Goal: Task Accomplishment & Management: Manage account settings

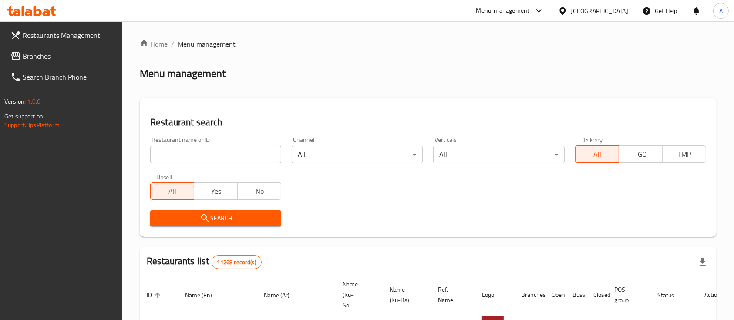
click at [211, 159] on div "Home / Menu management Menu management Restaurant search Restaurant name or ID …" at bounding box center [428, 319] width 577 height 561
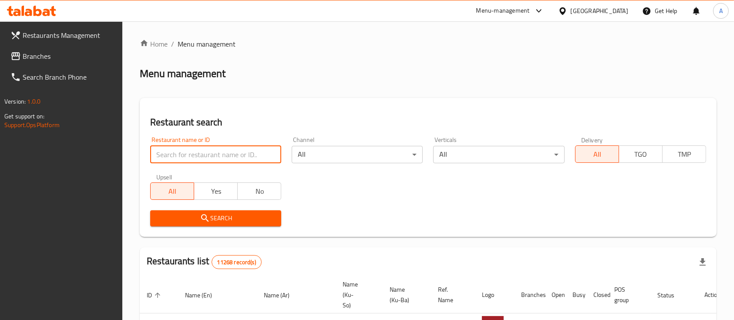
click at [211, 159] on input "search" at bounding box center [215, 154] width 131 height 17
type input "ة"
type input "m"
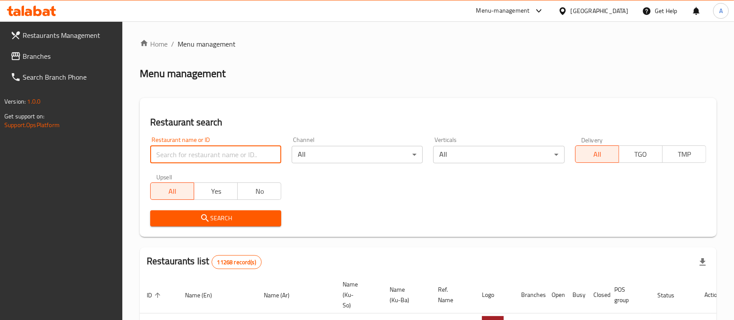
paste input "Bond Burger"
type input "Bond Burger"
click button "Search" at bounding box center [215, 218] width 131 height 16
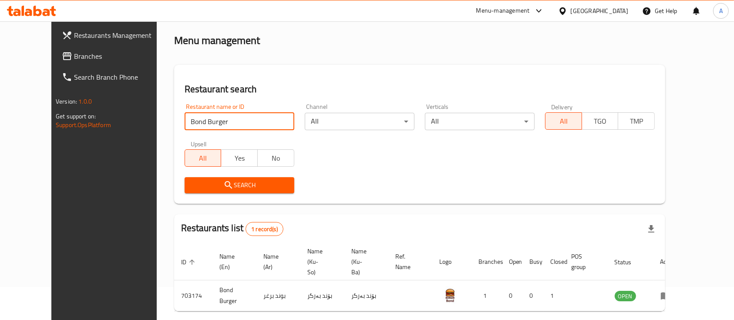
scroll to position [61, 0]
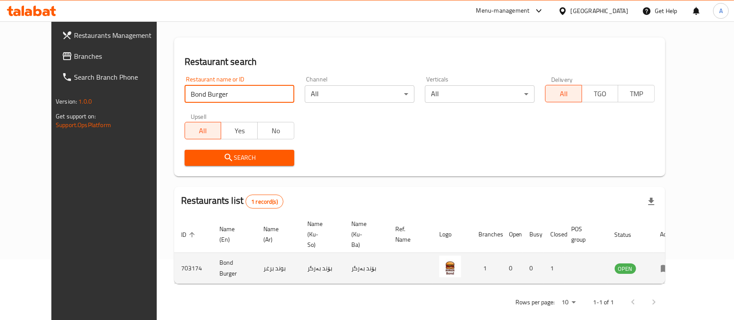
click at [683, 263] on td "enhanced table" at bounding box center [668, 268] width 30 height 31
click at [671, 263] on icon "enhanced table" at bounding box center [665, 268] width 10 height 10
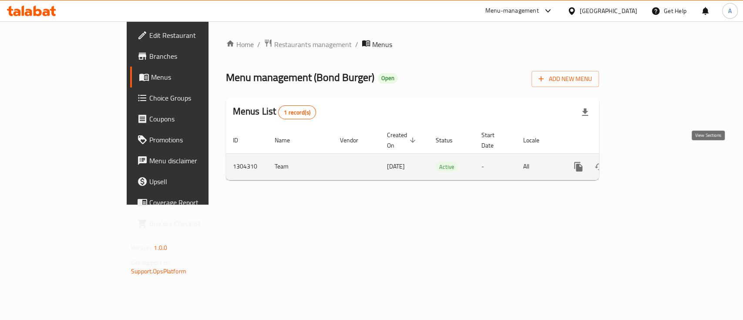
click at [646, 161] on icon "enhanced table" at bounding box center [641, 166] width 10 height 10
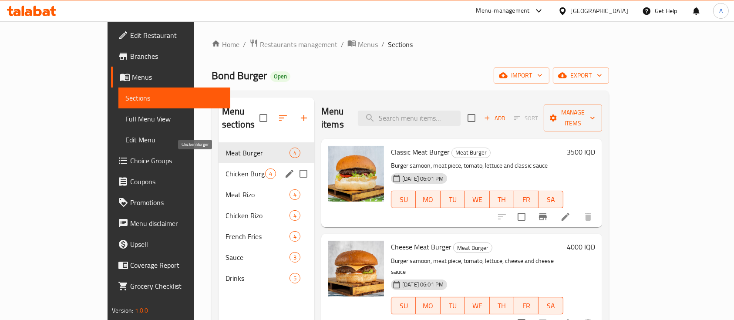
click at [225, 168] on span "Chicken Burger" at bounding box center [245, 173] width 40 height 10
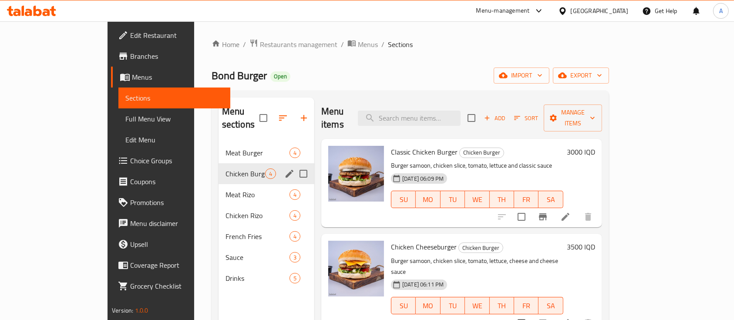
click at [218, 169] on div "Chicken Burger 4" at bounding box center [266, 173] width 96 height 21
click at [225, 189] on span "Meat Rizo" at bounding box center [245, 194] width 40 height 10
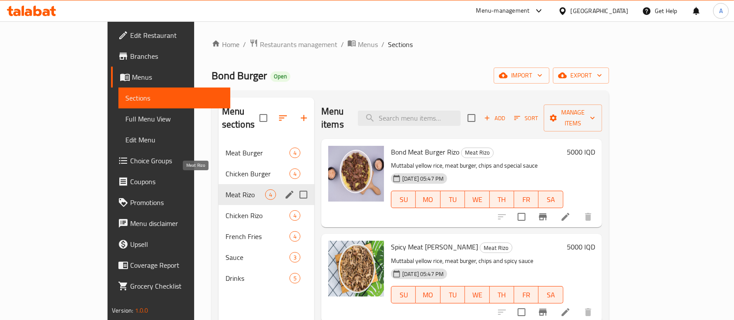
click at [225, 189] on span "Meat Rizo" at bounding box center [245, 194] width 40 height 10
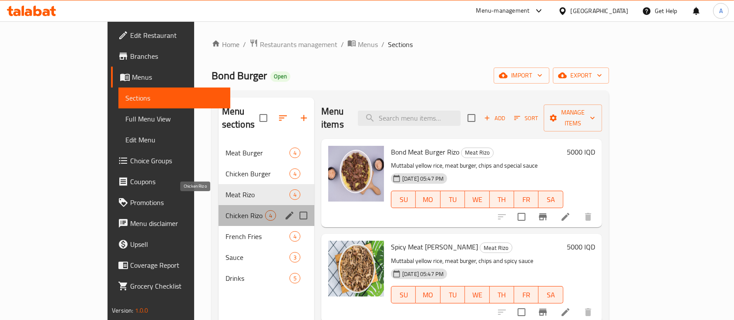
click at [225, 210] on span "Chicken Rizo" at bounding box center [245, 215] width 40 height 10
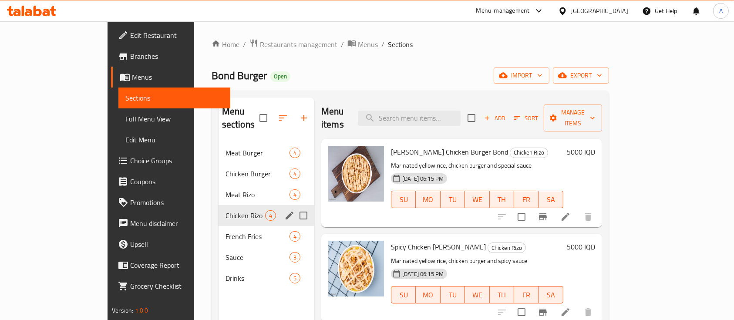
click at [218, 226] on div "French Fries 4" at bounding box center [266, 236] width 96 height 21
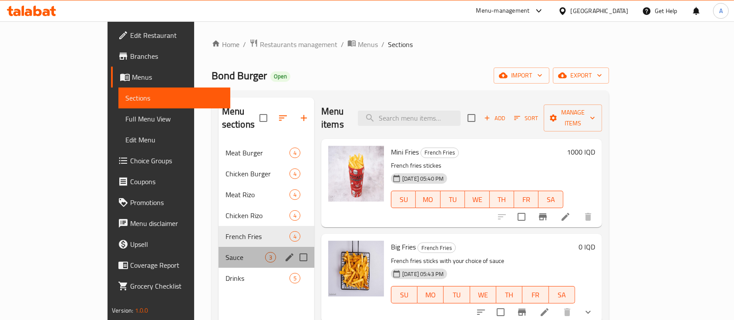
click at [218, 247] on div "Sauce 3" at bounding box center [266, 257] width 96 height 21
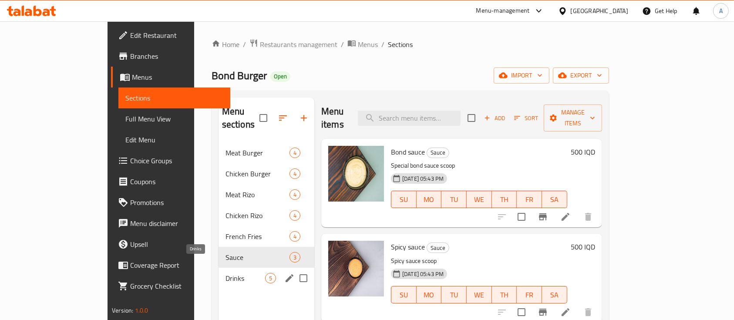
click at [225, 273] on span "Drinks" at bounding box center [245, 278] width 40 height 10
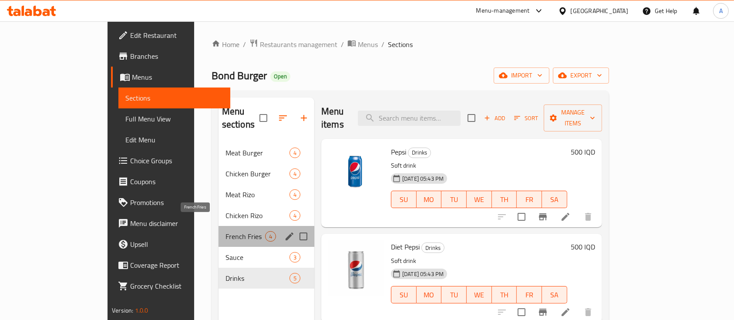
click at [225, 231] on span "French Fries" at bounding box center [245, 236] width 40 height 10
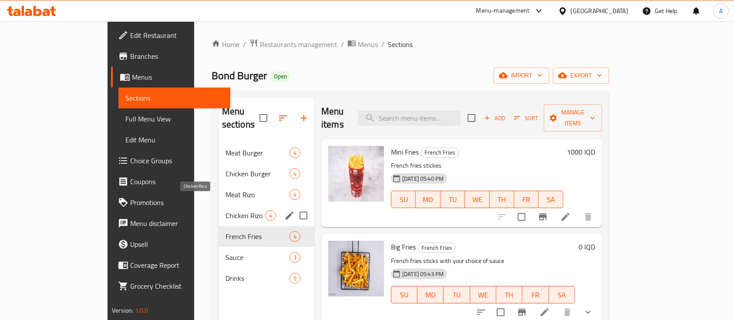
click at [225, 210] on span "Chicken Rizo" at bounding box center [245, 215] width 40 height 10
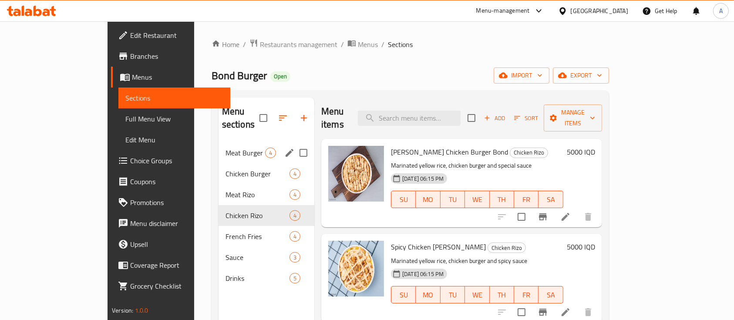
click at [218, 139] on nav "Meat Burger 4 Chicken Burger 4 Meat Rizo 4 Chicken Rizo 4 French Fries 4 Sauce …" at bounding box center [266, 215] width 96 height 153
click at [225, 148] on span "Meat Burger" at bounding box center [245, 153] width 40 height 10
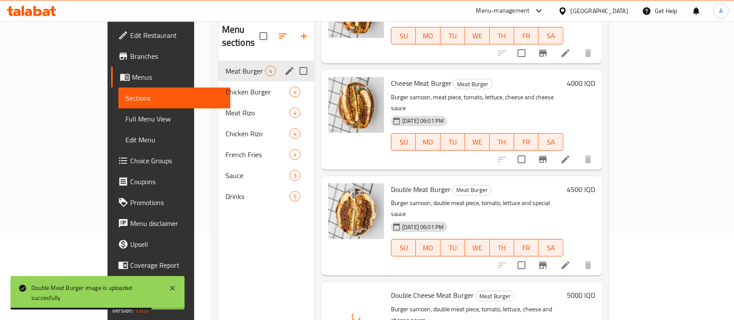
scroll to position [64, 0]
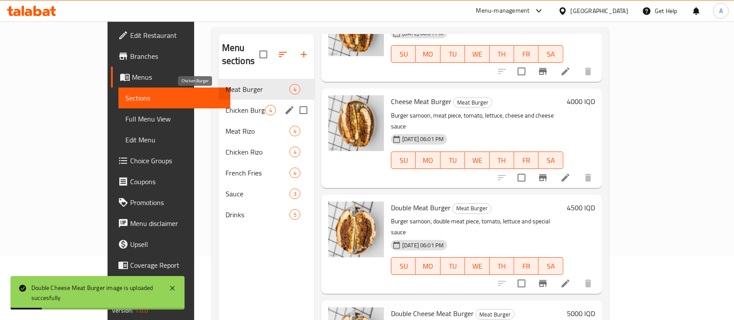
click at [225, 105] on span "Chicken Burger" at bounding box center [245, 110] width 40 height 10
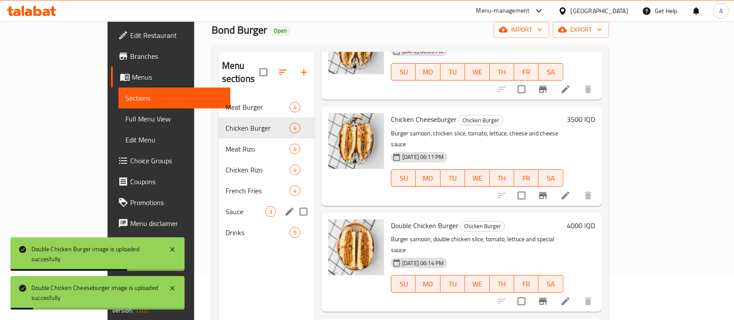
scroll to position [64, 0]
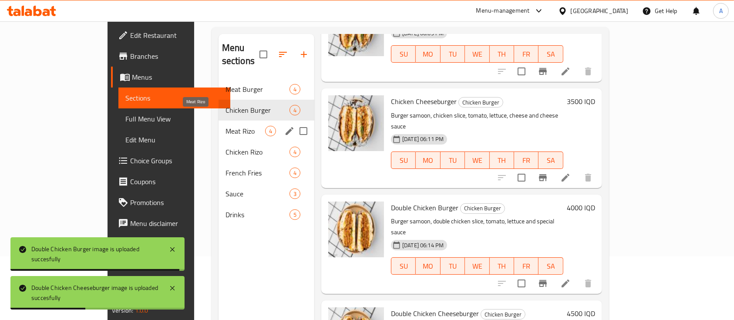
click at [225, 126] on span "Meat Rizo" at bounding box center [245, 131] width 40 height 10
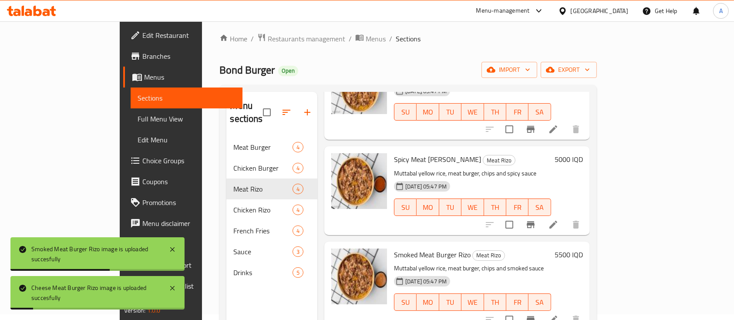
scroll to position [122, 0]
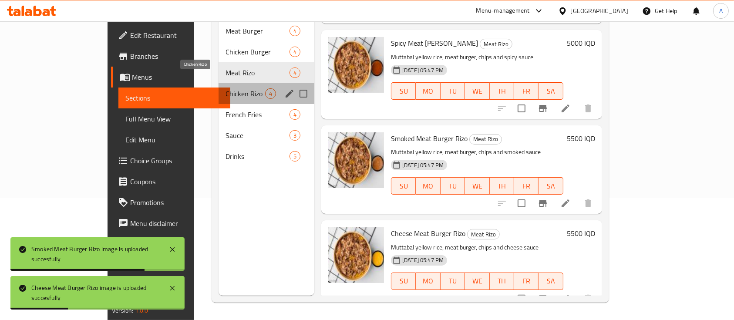
click at [225, 88] on span "Chicken Rizo" at bounding box center [245, 93] width 40 height 10
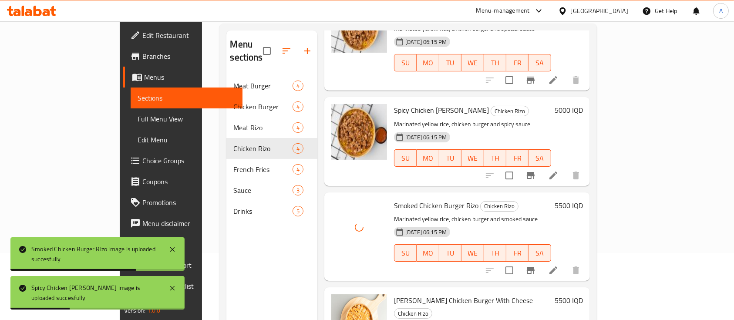
scroll to position [122, 0]
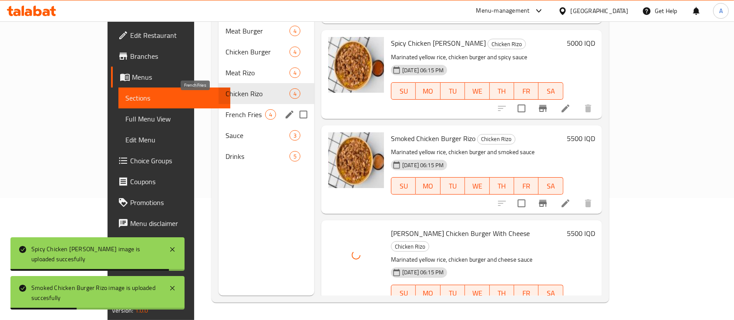
click at [225, 109] on span "French Fries" at bounding box center [245, 114] width 40 height 10
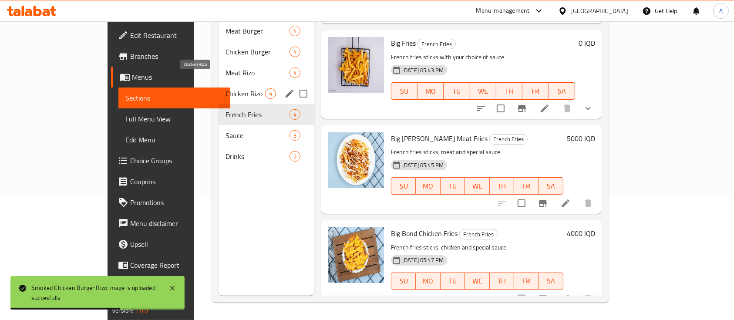
click at [225, 88] on span "Chicken Rizo" at bounding box center [245, 93] width 40 height 10
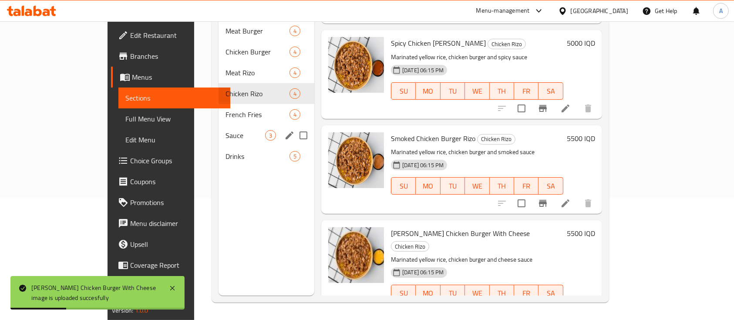
click at [225, 109] on span "French Fries" at bounding box center [257, 114] width 64 height 10
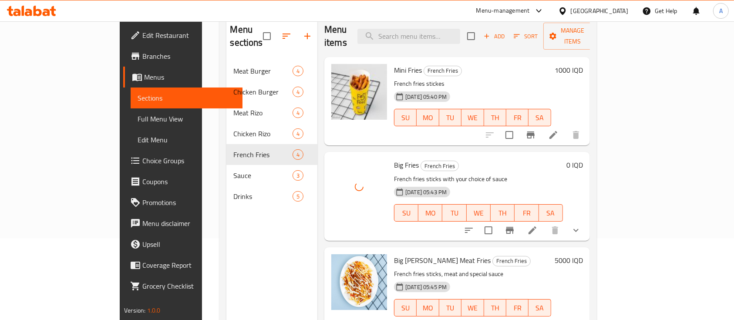
scroll to position [64, 0]
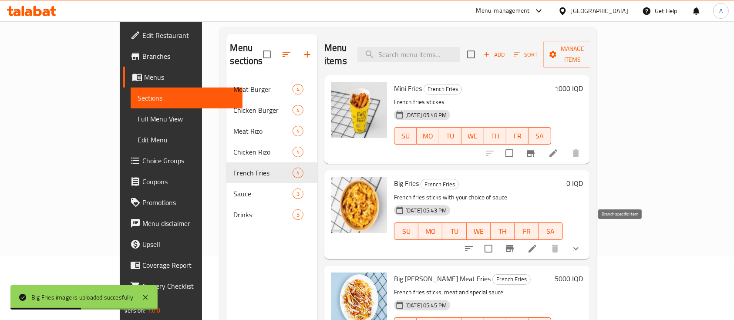
click at [520, 238] on button "Branch-specific-item" at bounding box center [509, 248] width 21 height 21
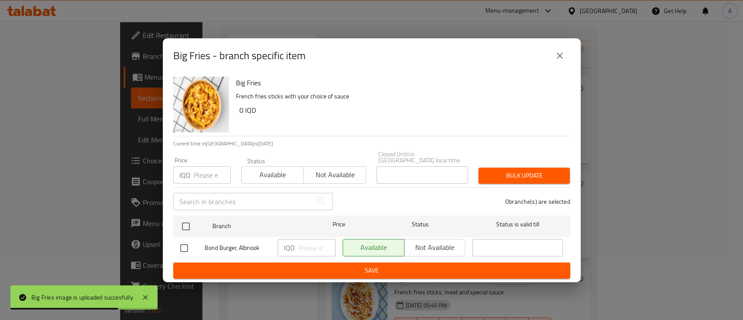
click at [565, 56] on button "close" at bounding box center [559, 55] width 21 height 21
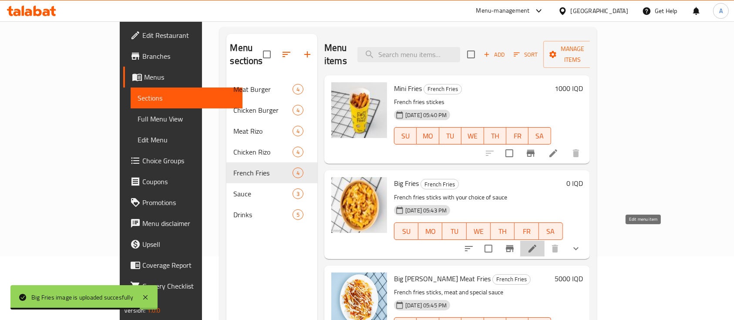
click at [538, 243] on icon at bounding box center [532, 248] width 10 height 10
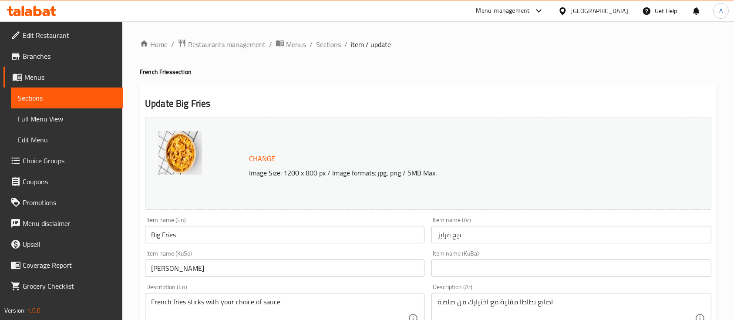
click at [211, 239] on input "Big Fries" at bounding box center [284, 234] width 279 height 17
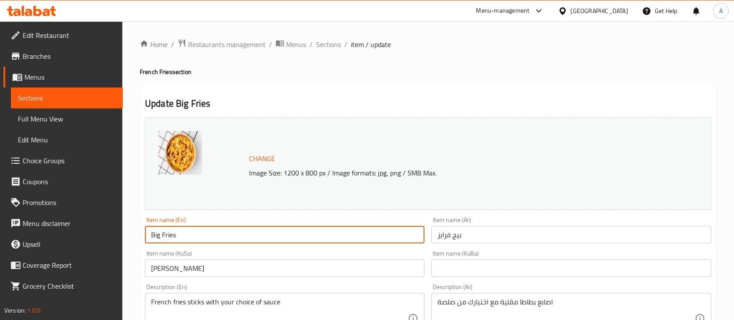
click at [211, 239] on input "Big Fries" at bounding box center [284, 234] width 279 height 17
type input "Cheese Fries"
click at [500, 235] on input "بيج فرايز" at bounding box center [570, 234] width 279 height 17
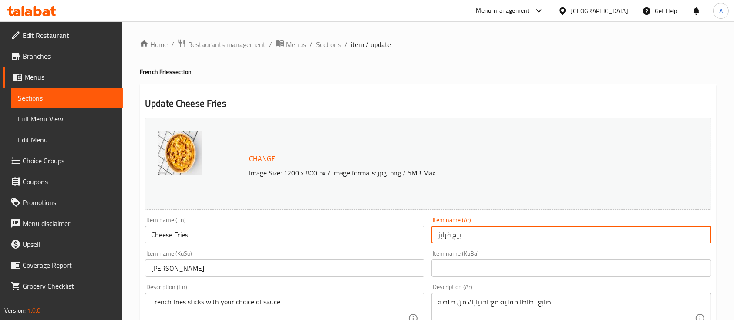
click at [500, 235] on input "بيج فرايز" at bounding box center [570, 234] width 279 height 17
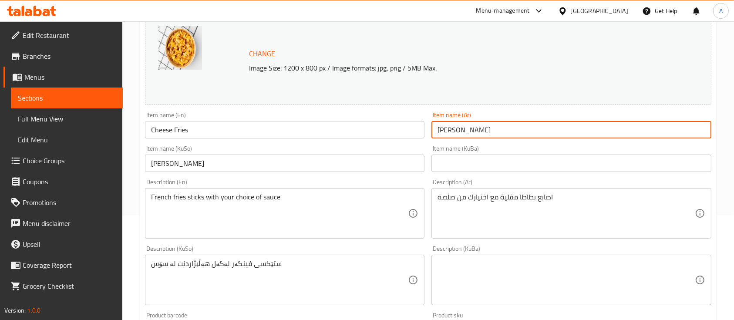
scroll to position [116, 0]
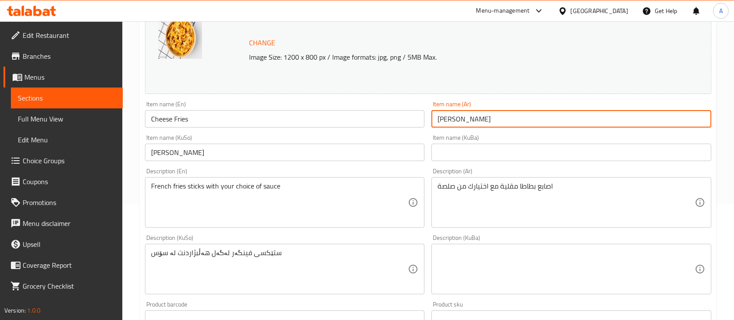
type input "فرايز بالجبن"
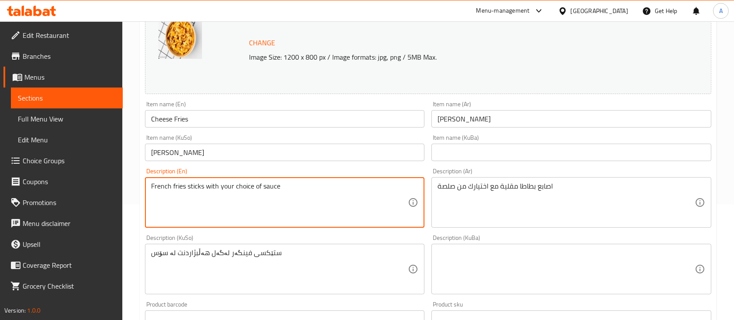
drag, startPoint x: 329, startPoint y: 213, endPoint x: 135, endPoint y: 204, distance: 193.5
type textarea "ب"
type textarea "Fries , Cheese."
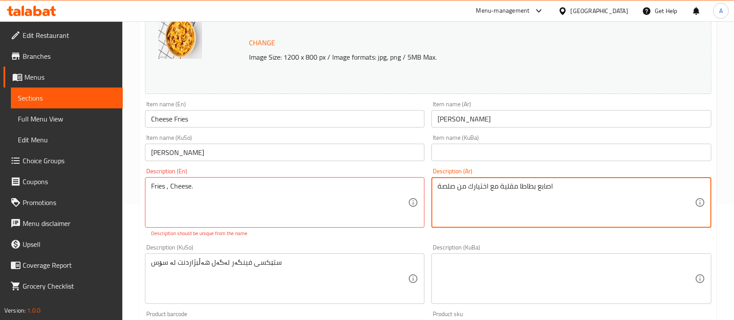
click at [529, 183] on textarea "اصابع بطاطا مقلية مع اختيارك من صلصة" at bounding box center [565, 202] width 257 height 41
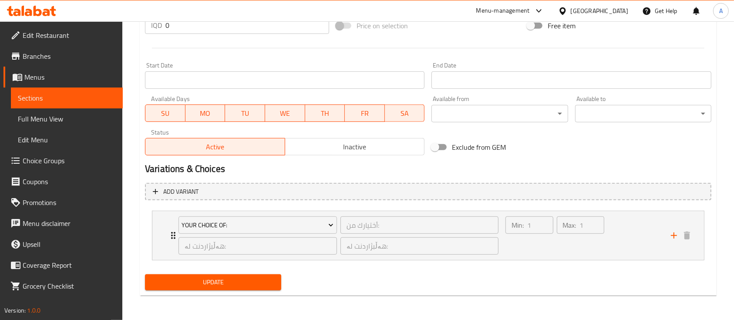
type textarea "بطاطا مقلية , جبن."
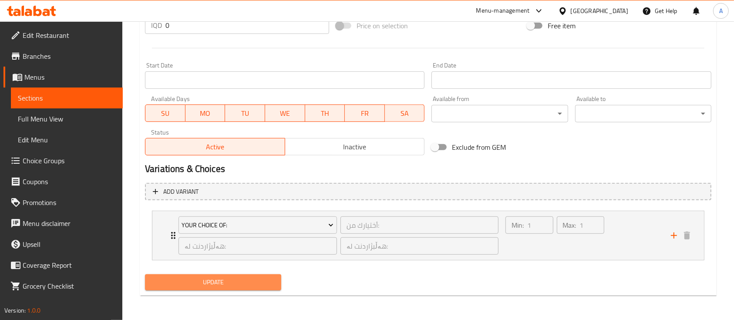
click at [239, 284] on span "Update" at bounding box center [213, 282] width 122 height 11
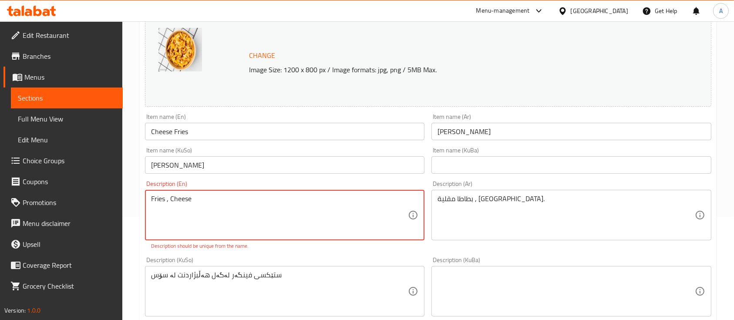
scroll to position [85, 0]
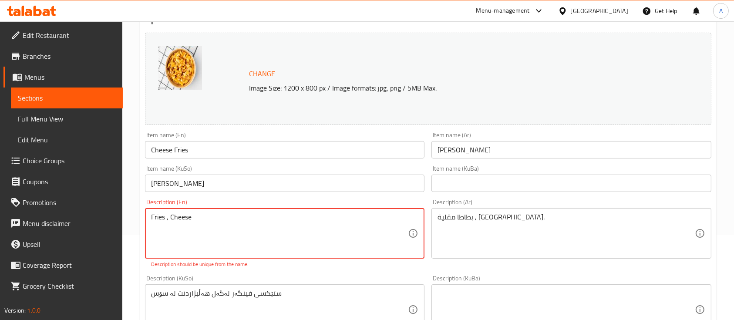
click at [172, 216] on textarea "Fries , Cheese" at bounding box center [279, 233] width 257 height 41
click at [209, 218] on textarea "Fries , Cheese" at bounding box center [279, 233] width 257 height 41
click at [171, 217] on textarea "Fries , Cheese" at bounding box center [279, 233] width 257 height 41
click at [167, 215] on textarea "Fries , Cheese" at bounding box center [279, 233] width 257 height 41
click at [168, 218] on textarea "Fries , Cheese" at bounding box center [279, 233] width 257 height 41
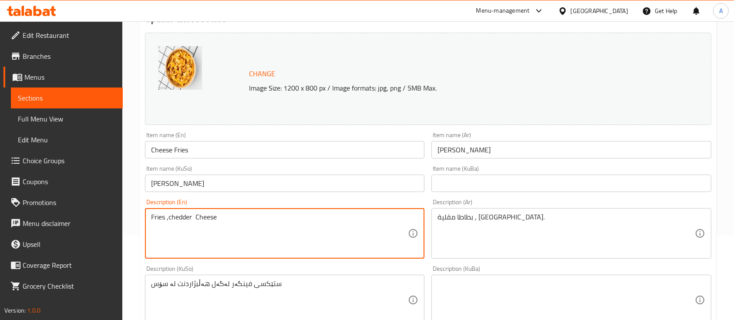
click at [170, 216] on textarea "Fries ,chedder Cheese" at bounding box center [279, 233] width 257 height 41
click at [197, 222] on textarea "Fries ,c hedder Cheese" at bounding box center [279, 233] width 257 height 41
click at [171, 219] on textarea "Fries ,c cheddar Cheese" at bounding box center [279, 233] width 257 height 41
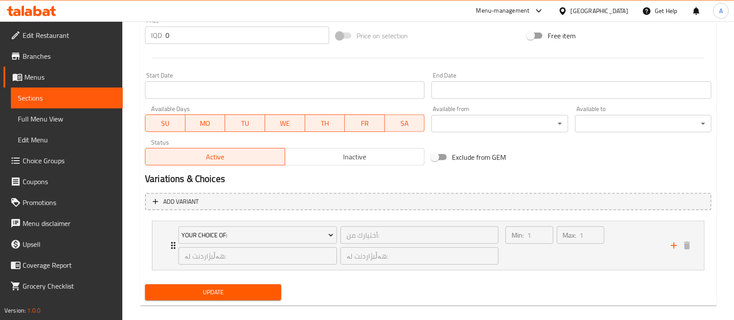
type textarea "Fries , cheddar Cheese"
click at [211, 297] on span "Update" at bounding box center [213, 292] width 122 height 11
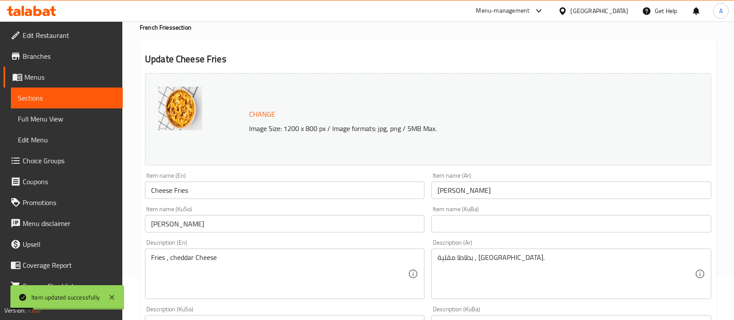
scroll to position [0, 0]
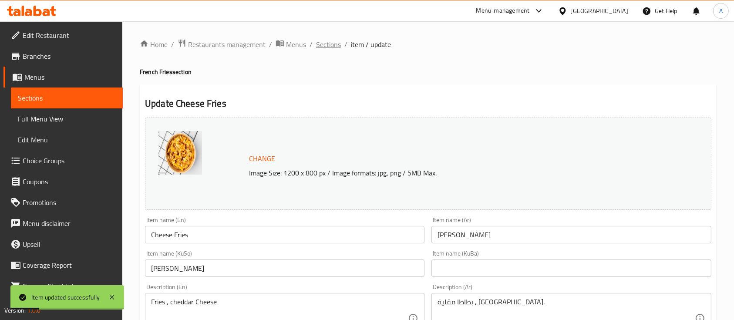
click at [320, 42] on span "Sections" at bounding box center [328, 44] width 25 height 10
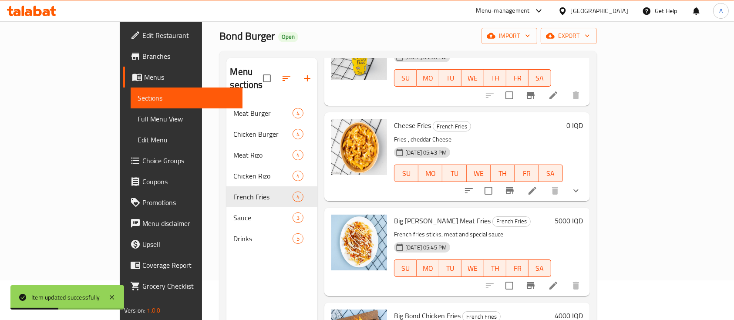
scroll to position [58, 0]
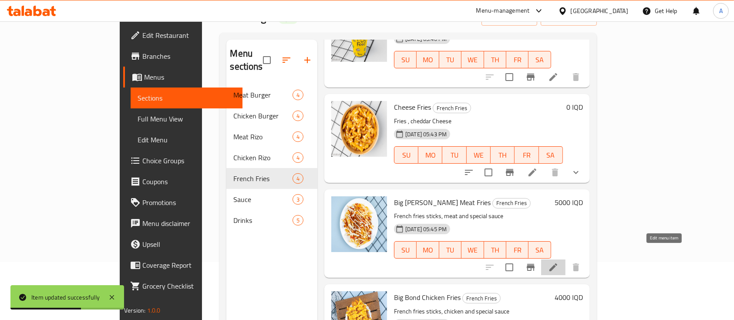
click at [558, 262] on icon at bounding box center [553, 267] width 10 height 10
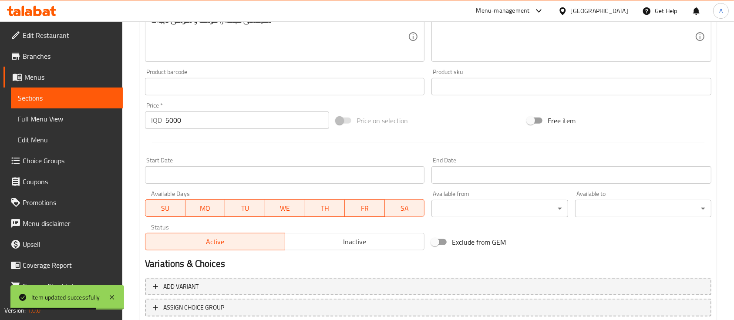
scroll to position [407, 0]
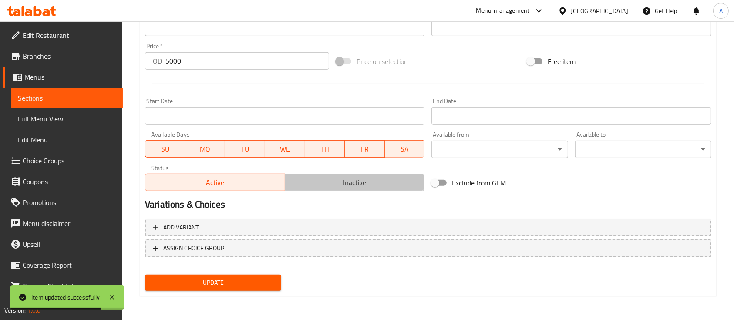
click at [310, 186] on span "Inactive" at bounding box center [355, 182] width 133 height 13
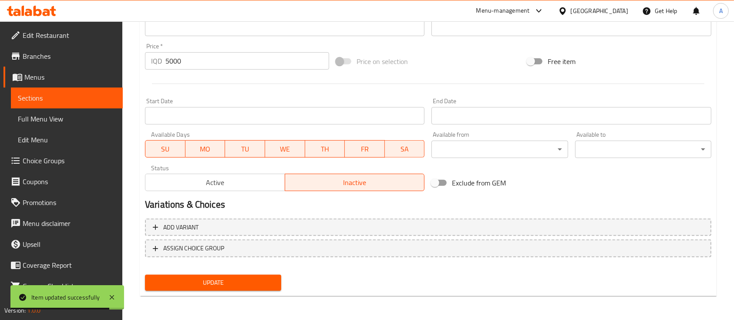
click at [205, 278] on span "Update" at bounding box center [213, 282] width 122 height 11
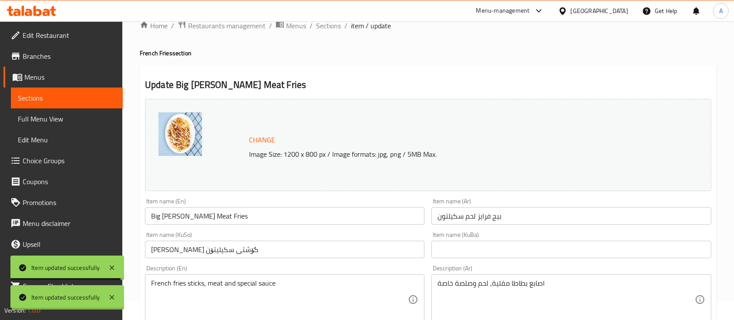
scroll to position [0, 0]
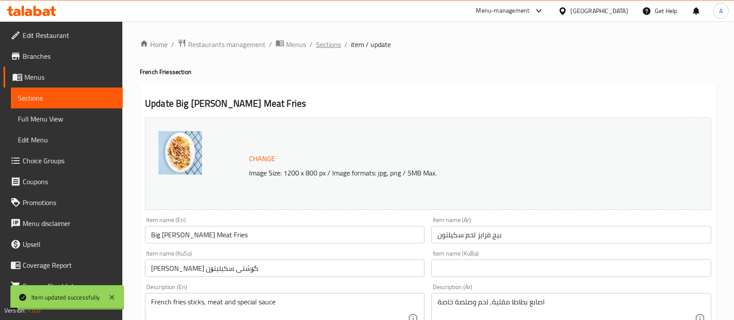
click at [317, 47] on span "Sections" at bounding box center [328, 44] width 25 height 10
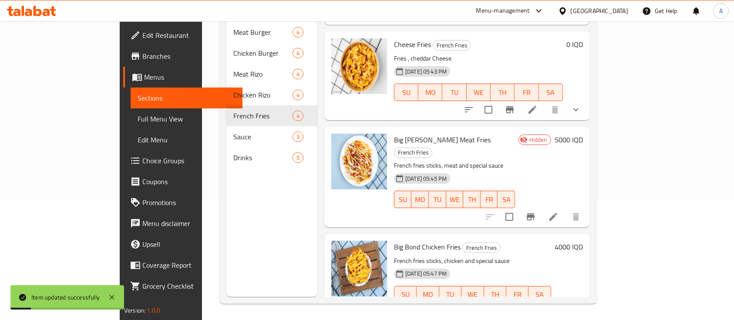
scroll to position [122, 0]
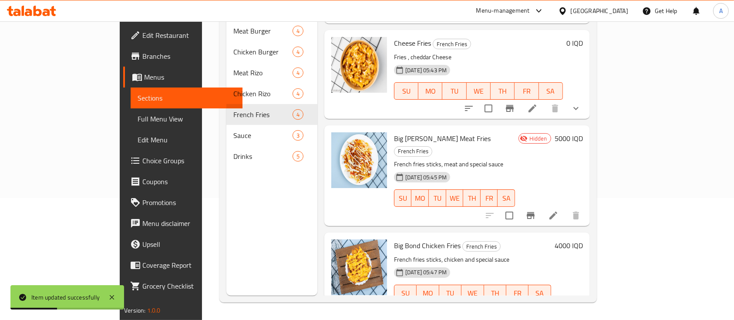
click at [565, 303] on li at bounding box center [553, 311] width 24 height 16
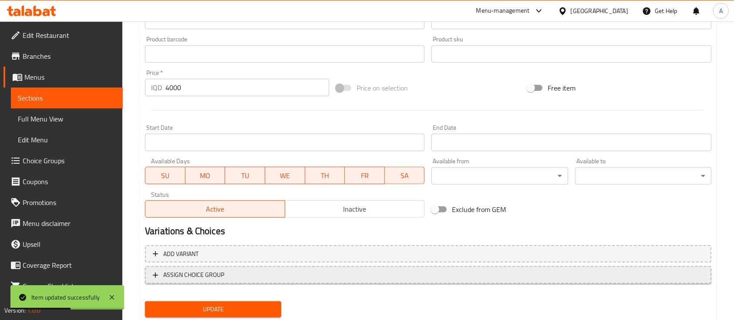
scroll to position [407, 0]
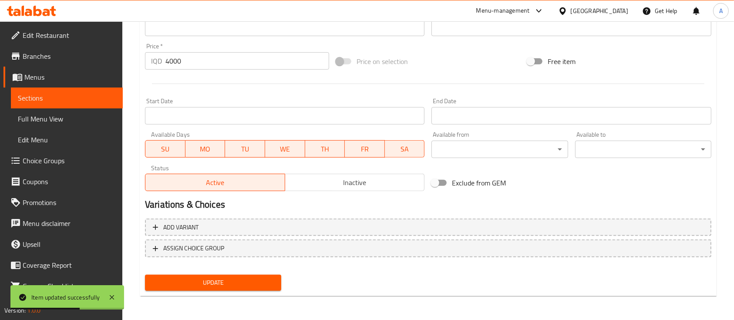
click at [341, 185] on span "Inactive" at bounding box center [355, 182] width 133 height 13
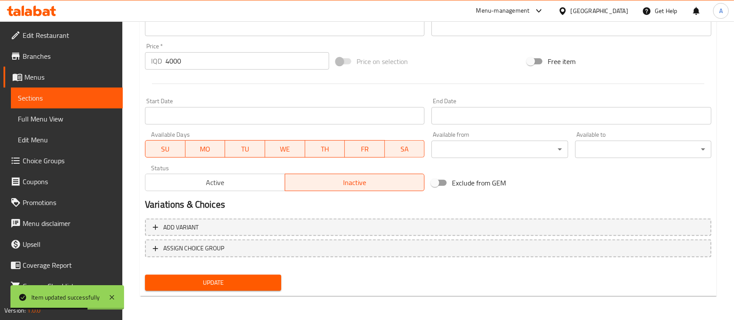
click at [238, 273] on div "Update" at bounding box center [212, 282] width 143 height 23
click at [236, 277] on span "Update" at bounding box center [213, 282] width 122 height 11
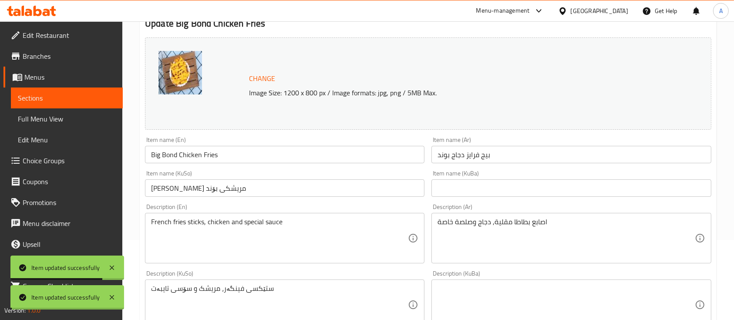
scroll to position [1, 0]
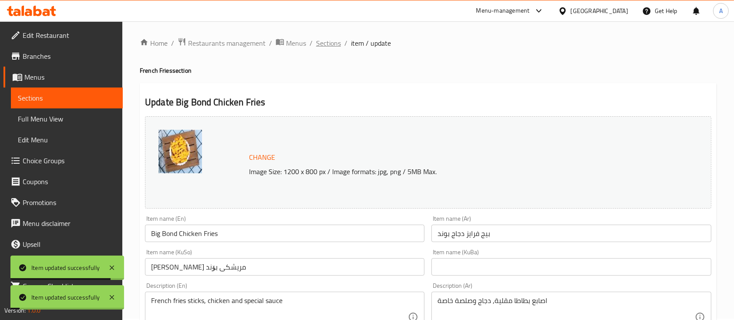
click at [336, 43] on span "Sections" at bounding box center [328, 43] width 25 height 10
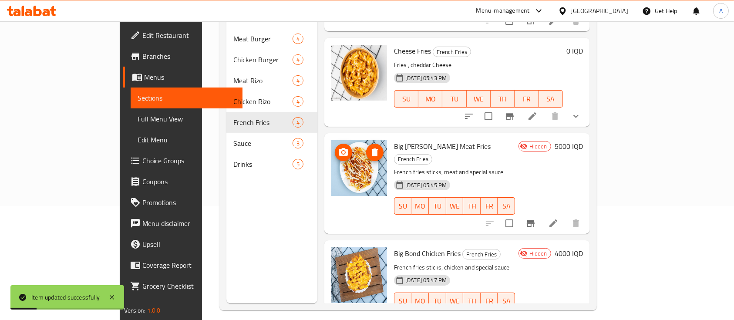
scroll to position [122, 0]
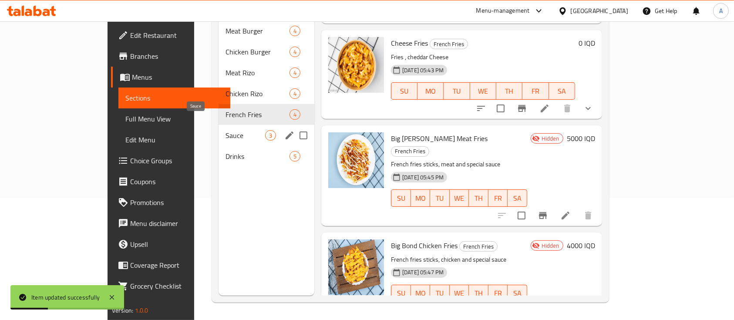
click at [225, 130] on span "Sauce" at bounding box center [245, 135] width 40 height 10
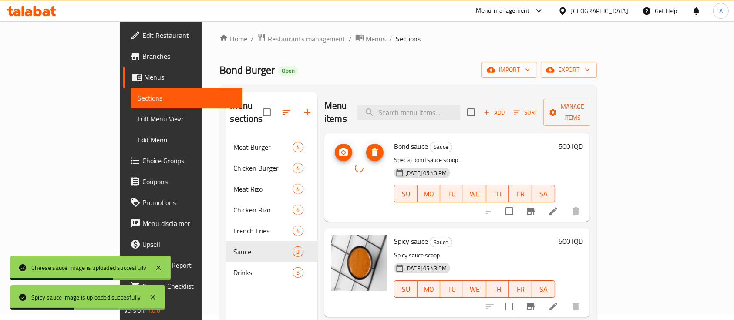
scroll to position [122, 0]
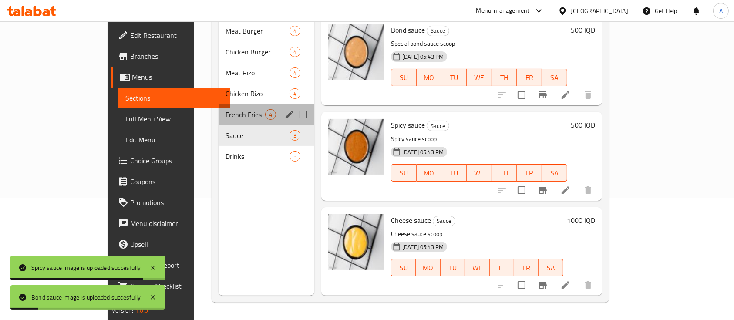
click at [218, 104] on div "French Fries 4" at bounding box center [266, 114] width 96 height 21
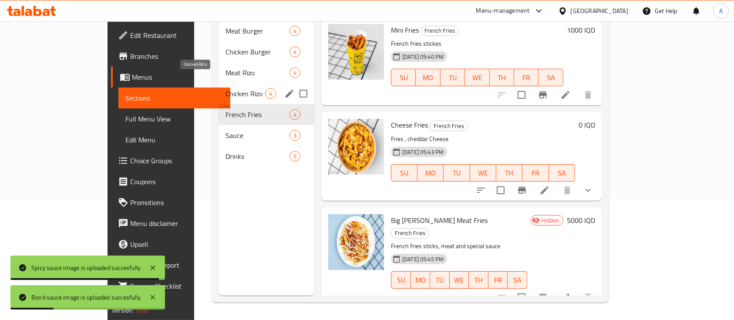
click at [225, 88] on span "Chicken Rizo" at bounding box center [245, 93] width 40 height 10
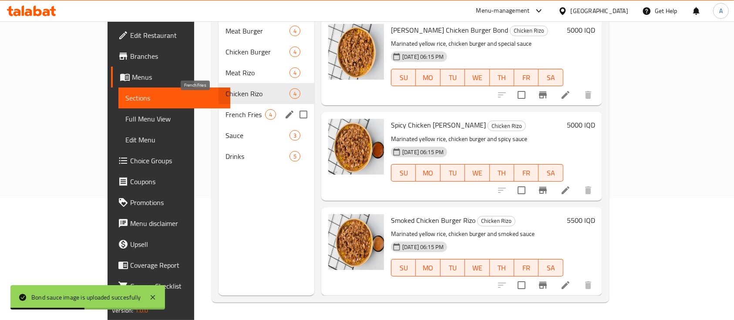
click at [225, 109] on span "French Fries" at bounding box center [245, 114] width 40 height 10
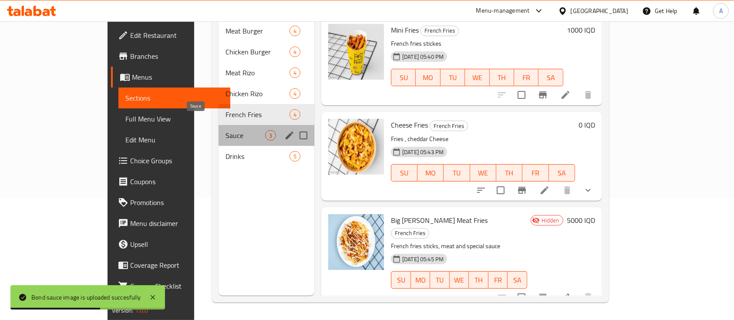
click at [225, 130] on span "Sauce" at bounding box center [245, 135] width 40 height 10
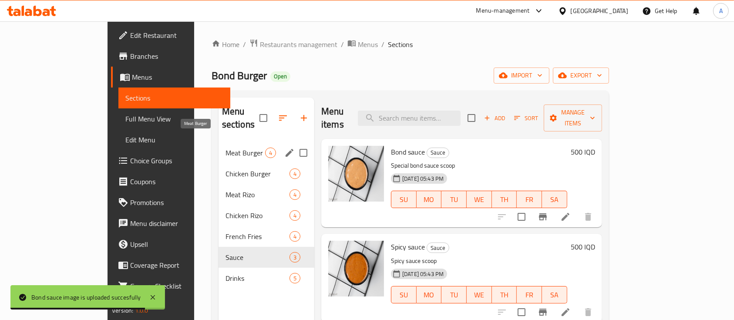
click at [225, 148] on span "Meat Burger" at bounding box center [245, 153] width 40 height 10
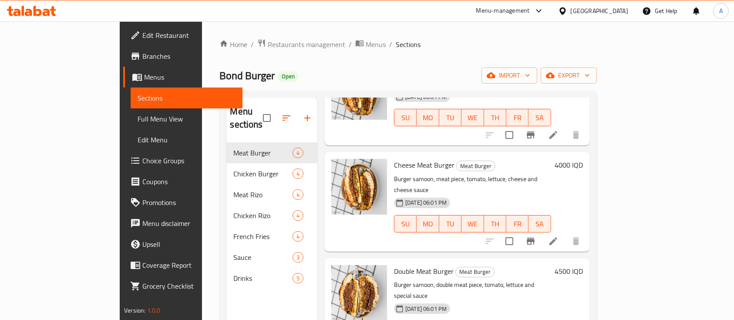
scroll to position [122, 0]
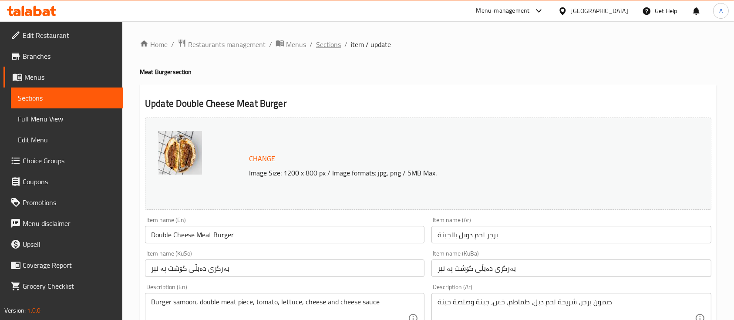
click at [336, 40] on span "Sections" at bounding box center [328, 44] width 25 height 10
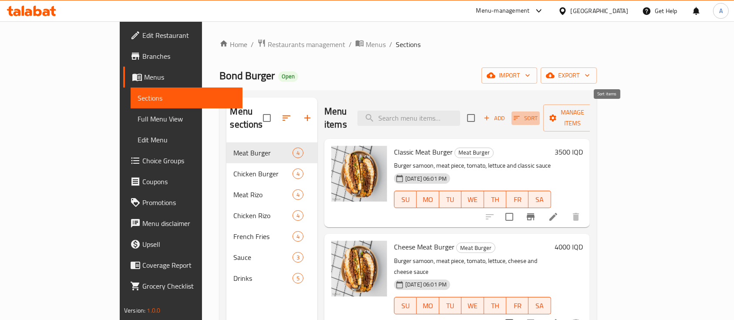
click at [538, 113] on span "Sort" at bounding box center [526, 118] width 24 height 10
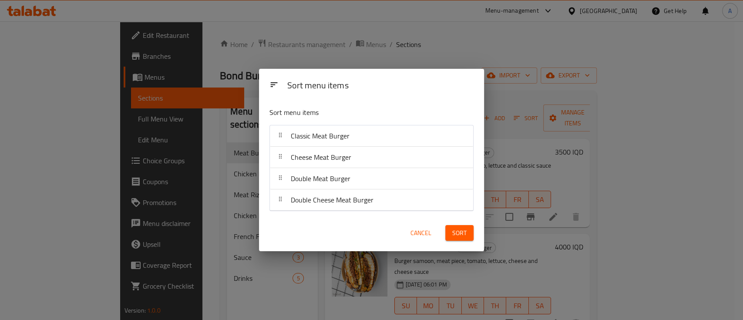
click at [418, 234] on span "Cancel" at bounding box center [420, 233] width 21 height 11
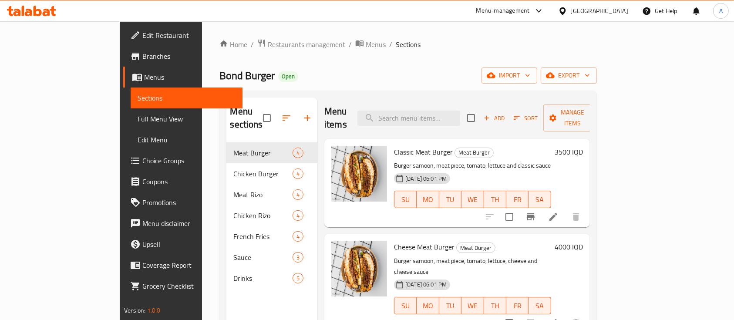
click at [506, 113] on span "Add" at bounding box center [494, 118] width 24 height 10
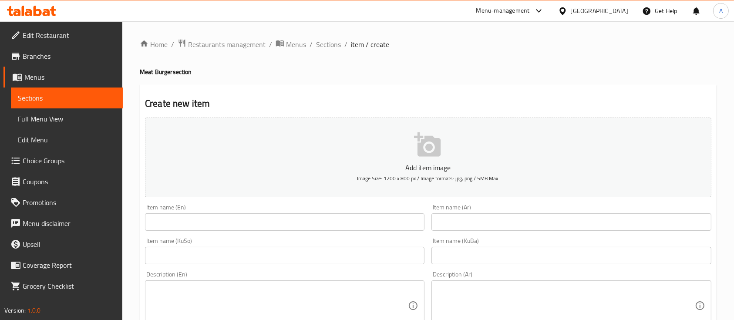
click at [259, 225] on input "text" at bounding box center [284, 221] width 279 height 17
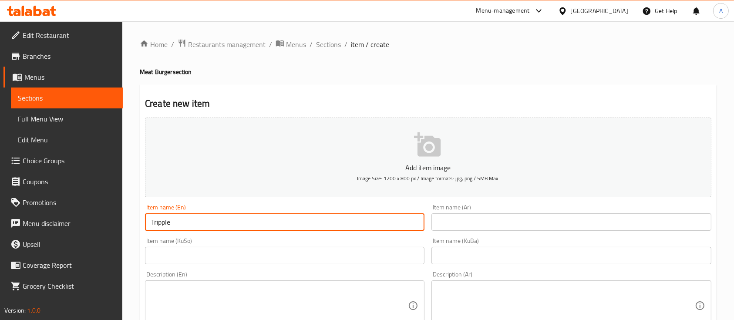
drag, startPoint x: 258, startPoint y: 225, endPoint x: 171, endPoint y: 225, distance: 86.6
click at [171, 225] on input "Tripple" at bounding box center [284, 221] width 279 height 17
type input "Triple Burger"
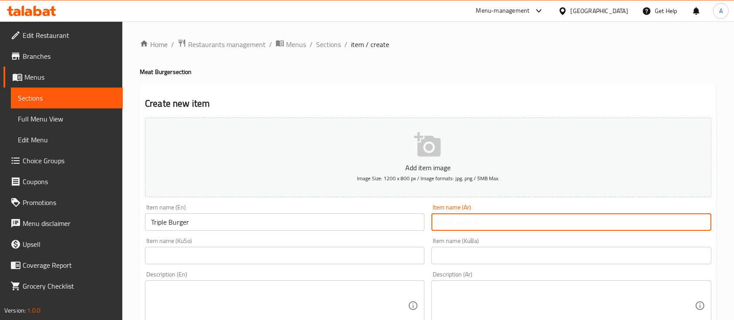
click at [504, 229] on input "text" at bounding box center [570, 221] width 279 height 17
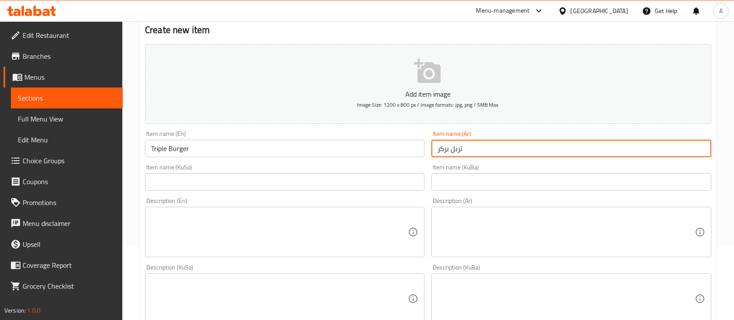
scroll to position [116, 0]
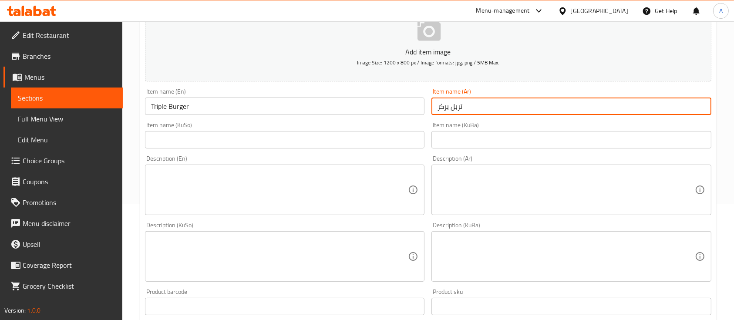
type input "تربل بركر"
click at [256, 204] on textarea at bounding box center [279, 189] width 257 height 41
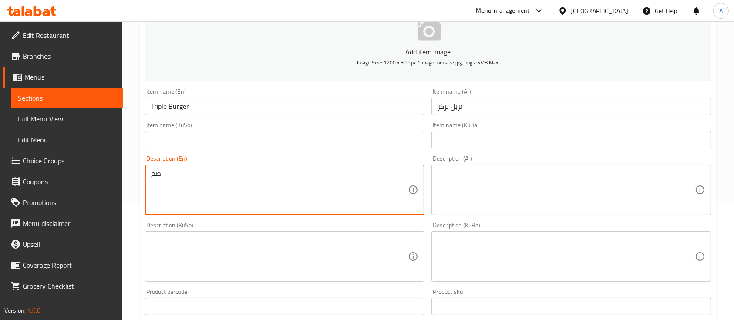
type textarea "ص"
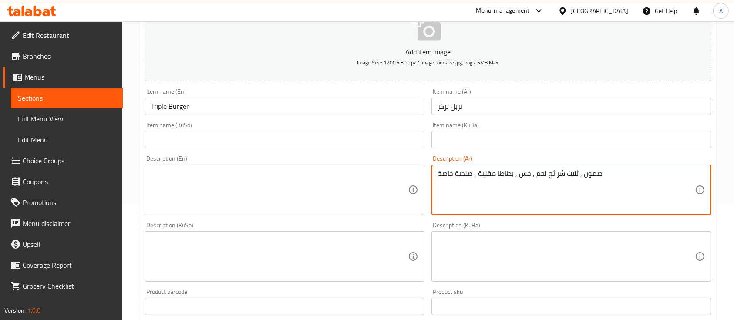
type textarea "صمون , ثلاث شرائح لحم , خس , بطاطا مقلية , صلصة خاصة"
click at [258, 202] on textarea at bounding box center [279, 189] width 257 height 41
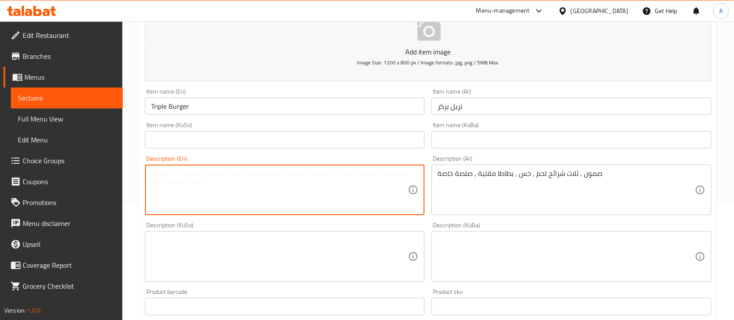
type textarea "A"
type textarea "S"
type textarea "Burger dough , Three meat slices , Lettuce , Fries , Special sauce"
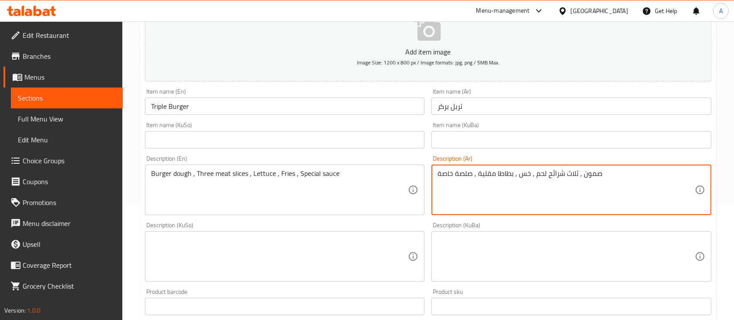
scroll to position [0, 0]
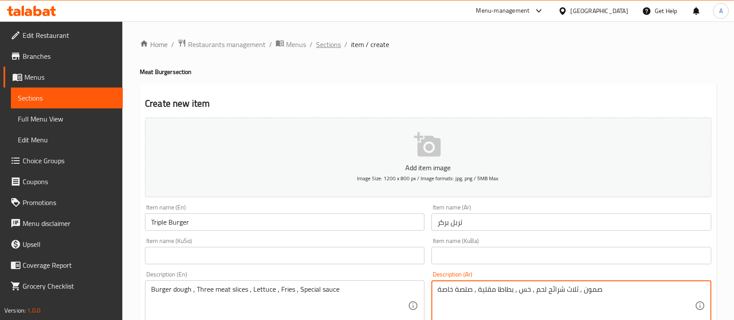
click at [324, 50] on span "Sections" at bounding box center [328, 44] width 25 height 10
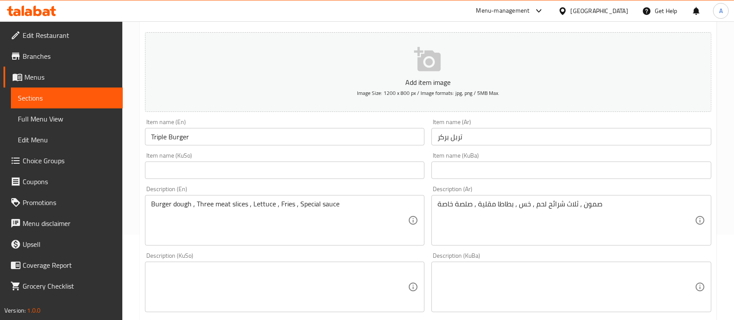
scroll to position [232, 0]
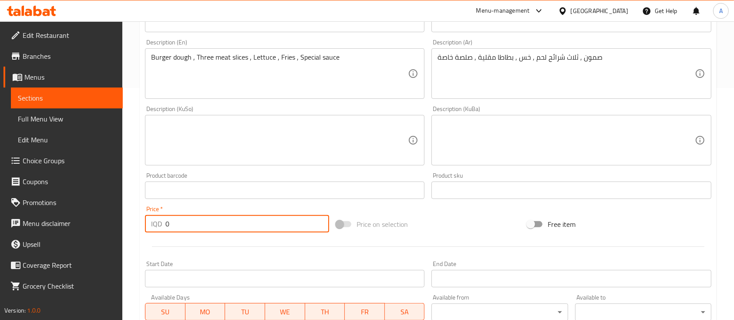
click at [200, 225] on input "0" at bounding box center [247, 223] width 164 height 17
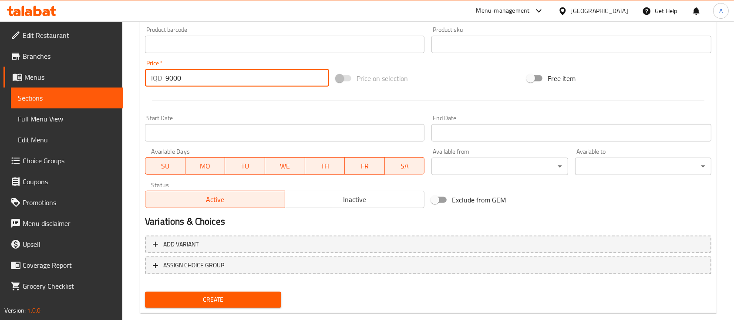
scroll to position [395, 0]
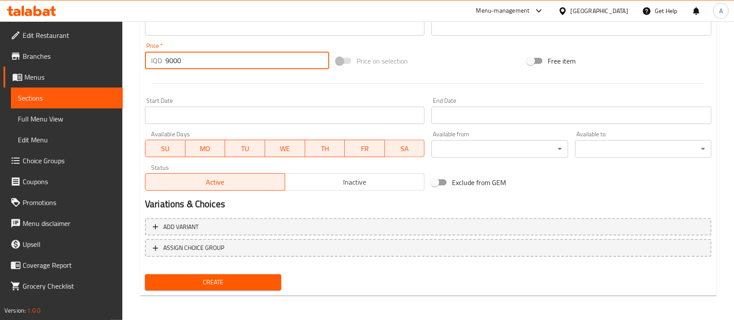
type input "9000"
click at [219, 287] on span "Create" at bounding box center [213, 282] width 122 height 11
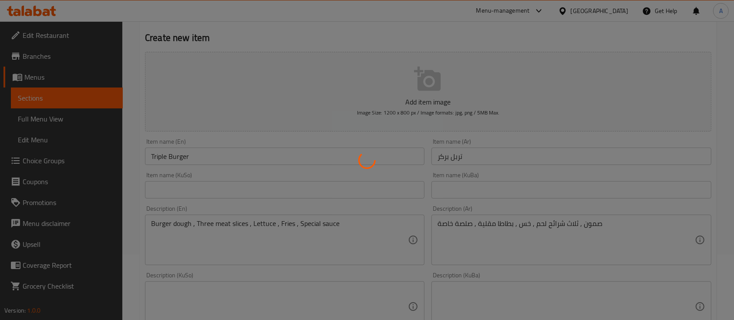
scroll to position [0, 0]
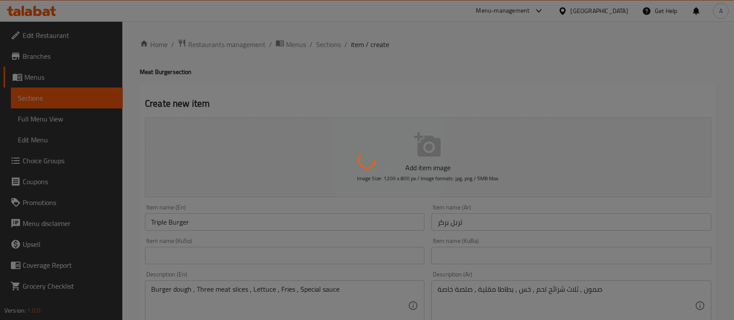
type input "0"
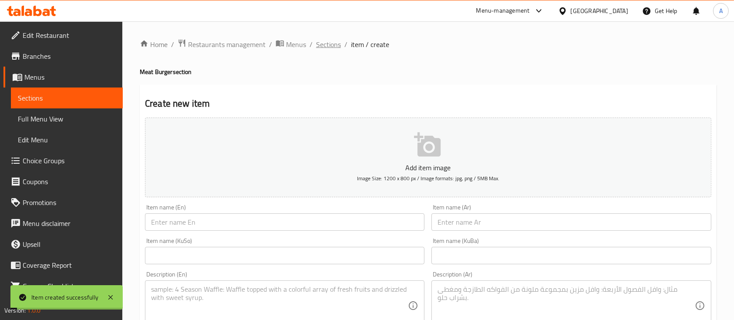
click at [325, 47] on span "Sections" at bounding box center [328, 44] width 25 height 10
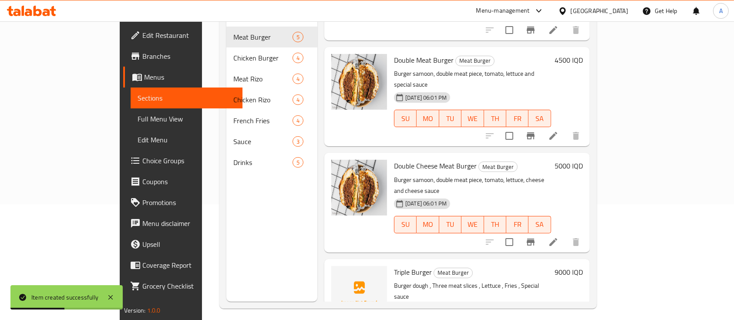
scroll to position [122, 0]
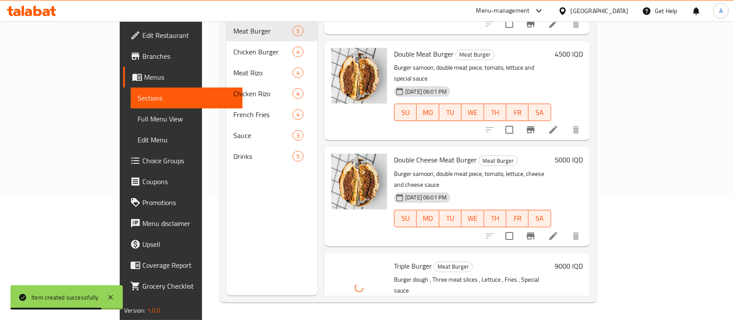
click at [551, 260] on h6 "Triple Burger Meat Burger" at bounding box center [472, 266] width 157 height 12
click at [583, 260] on h6 "9000 IQD" at bounding box center [569, 266] width 28 height 12
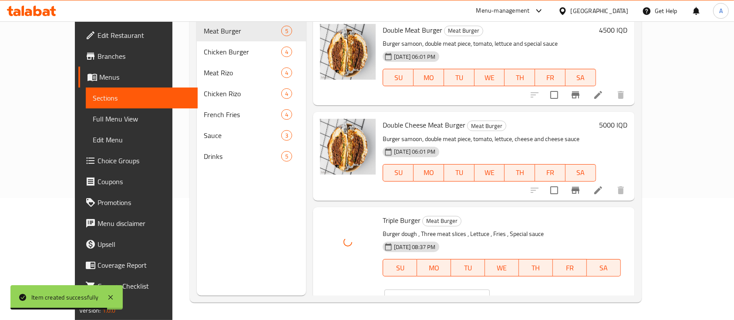
click at [511, 289] on button "clear" at bounding box center [500, 298] width 19 height 19
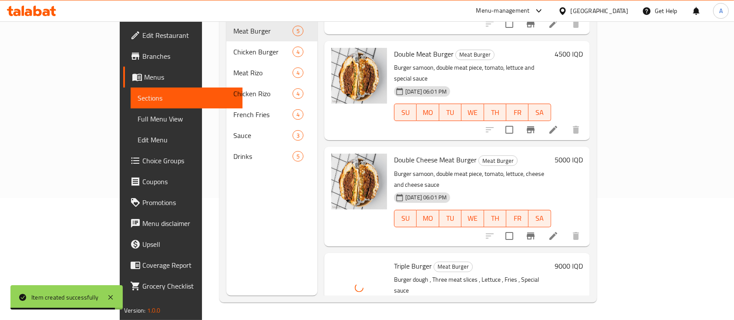
click at [583, 260] on h6 "9000 IQD" at bounding box center [569, 266] width 28 height 12
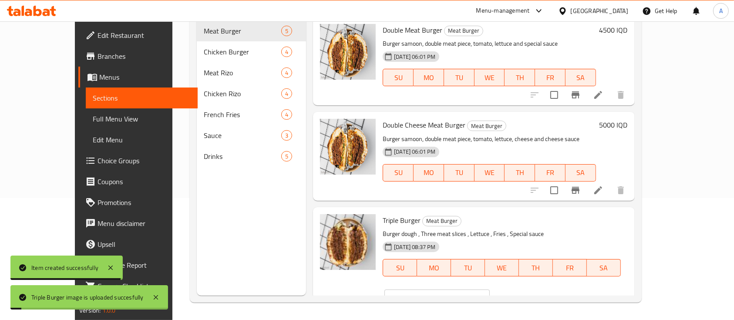
click at [489, 289] on input "9000" at bounding box center [447, 297] width 84 height 17
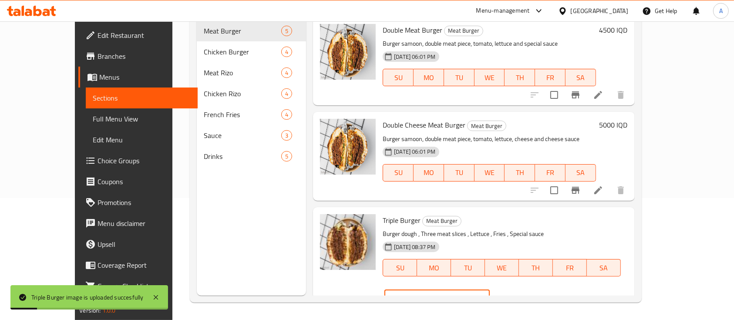
click at [489, 289] on input "9000" at bounding box center [447, 297] width 84 height 17
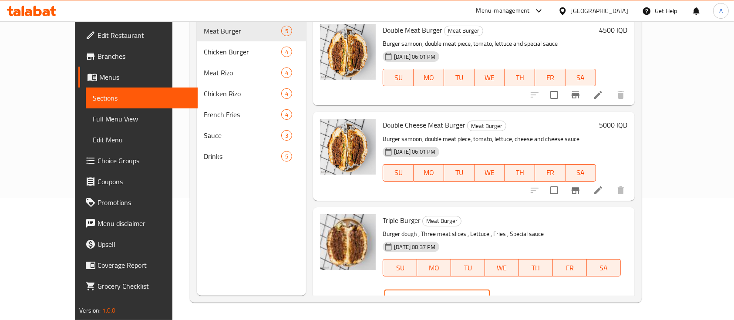
type input "7000"
click at [524, 294] on icon "ok" at bounding box center [520, 298] width 9 height 9
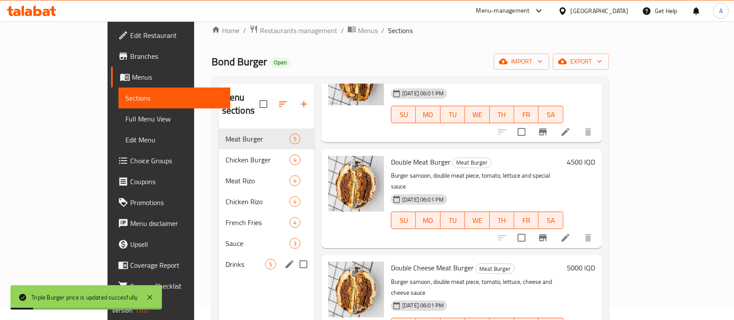
scroll to position [6, 0]
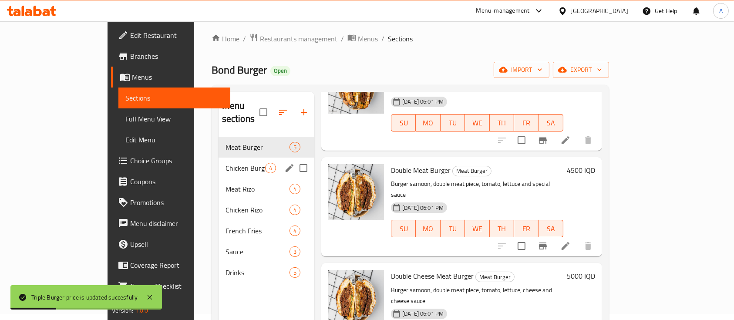
click at [218, 162] on div "Chicken Burger 4" at bounding box center [266, 168] width 96 height 21
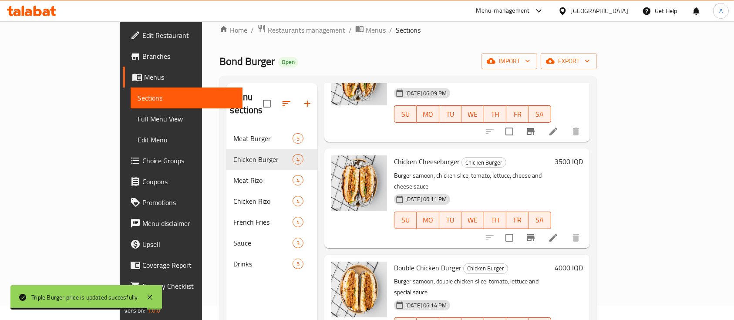
scroll to position [6, 0]
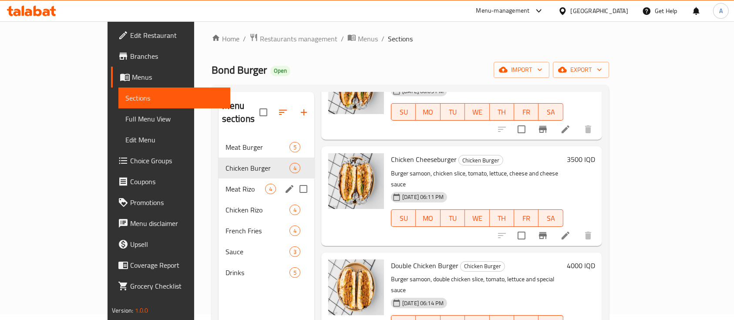
click at [225, 184] on span "Meat Rizo" at bounding box center [245, 189] width 40 height 10
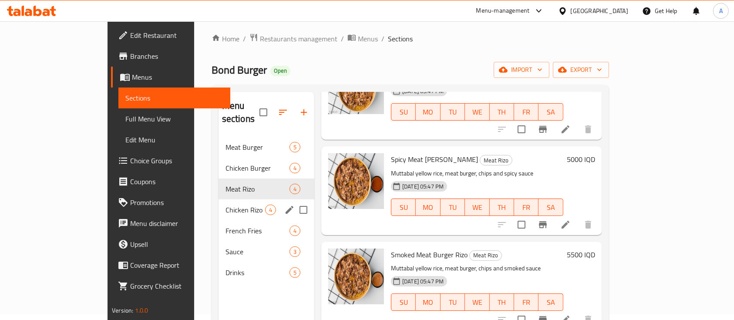
click at [218, 199] on div "Chicken Rizo 4" at bounding box center [266, 209] width 96 height 21
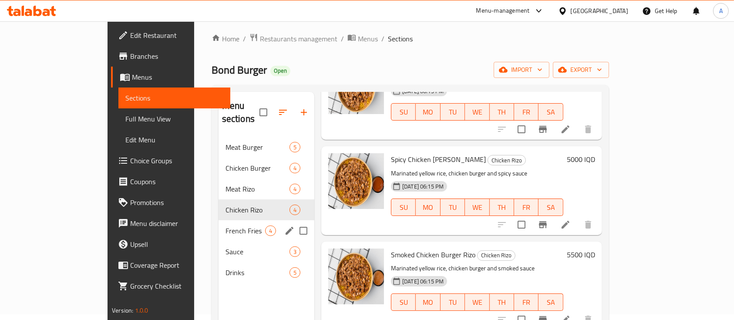
click at [218, 220] on div "French Fries 4" at bounding box center [266, 230] width 96 height 21
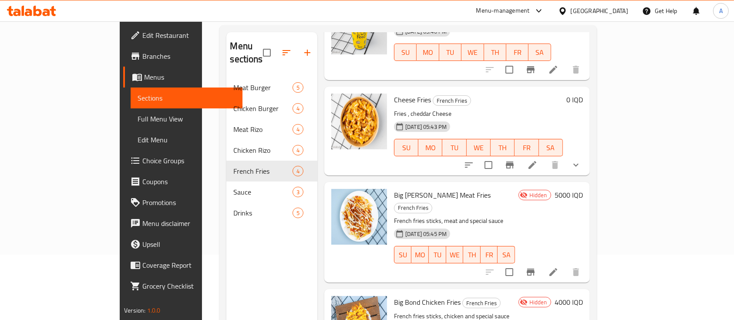
scroll to position [122, 0]
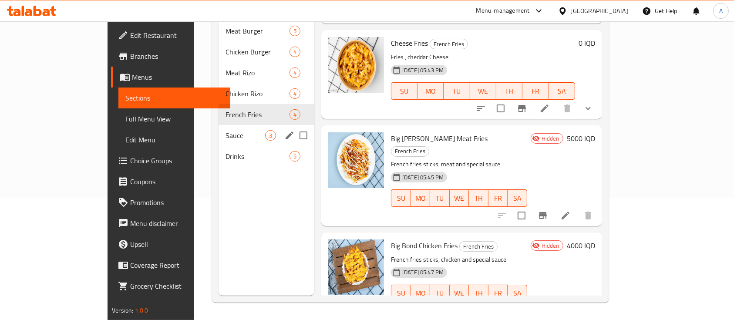
click at [225, 130] on span "Sauce" at bounding box center [245, 135] width 40 height 10
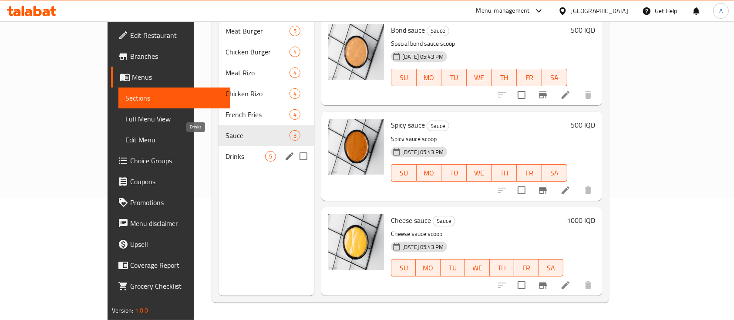
click at [225, 151] on span "Drinks" at bounding box center [245, 156] width 40 height 10
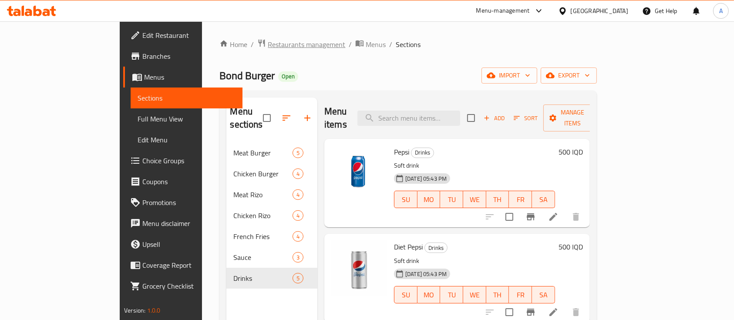
click at [268, 45] on span "Restaurants management" at bounding box center [306, 44] width 77 height 10
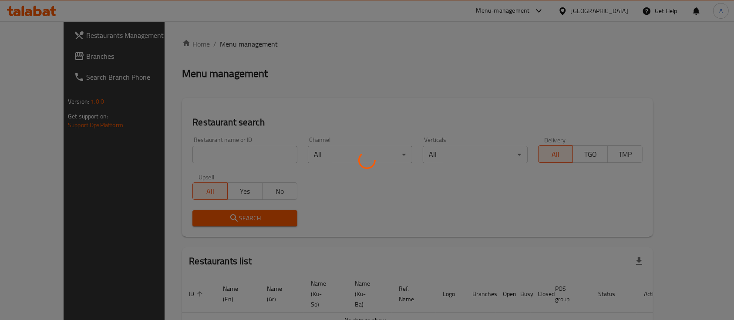
click at [189, 158] on div at bounding box center [367, 160] width 734 height 320
click at [198, 158] on div at bounding box center [367, 160] width 734 height 320
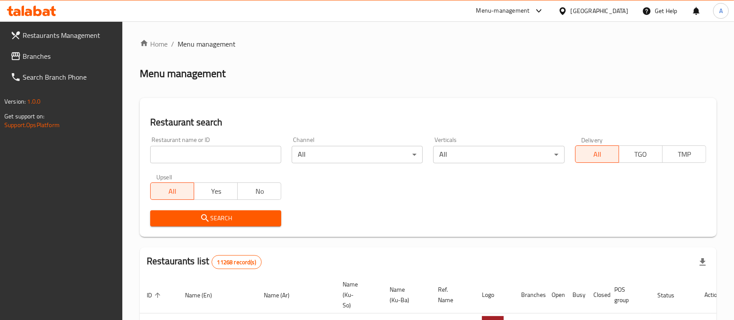
click at [198, 164] on div "Restaurant name or ID Restaurant name or ID" at bounding box center [215, 149] width 141 height 37
click at [202, 158] on input "search" at bounding box center [215, 154] width 131 height 17
paste input "Bs Biryani"
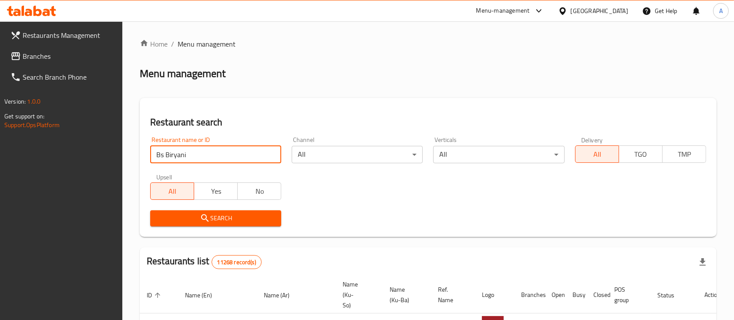
type input "Bs Biryani"
click button "Search" at bounding box center [215, 218] width 131 height 16
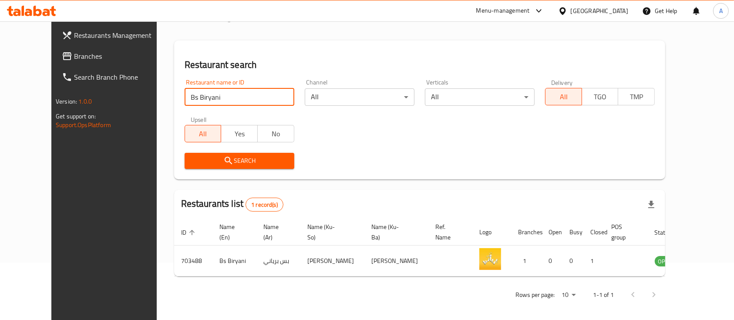
scroll to position [61, 0]
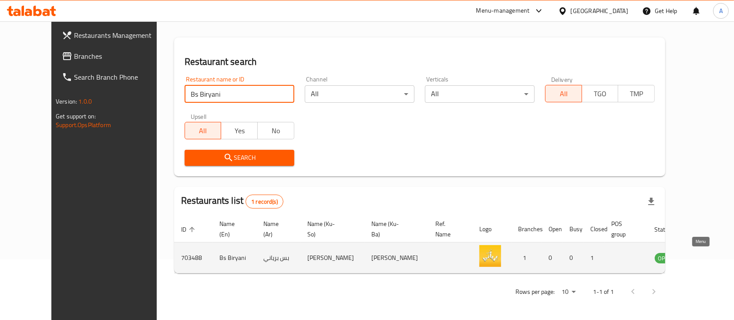
click at [701, 260] on icon "enhanced table" at bounding box center [706, 258] width 10 height 7
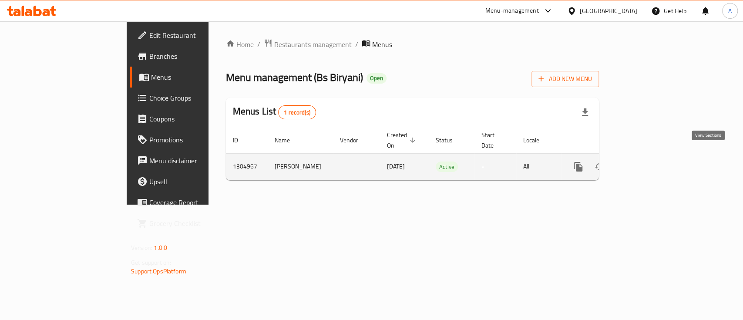
click at [652, 156] on link "enhanced table" at bounding box center [641, 166] width 21 height 21
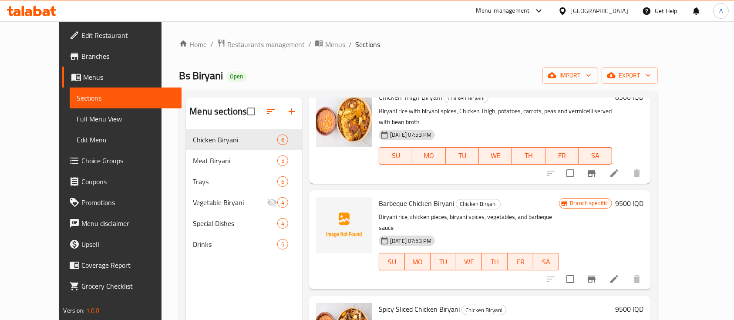
scroll to position [131, 0]
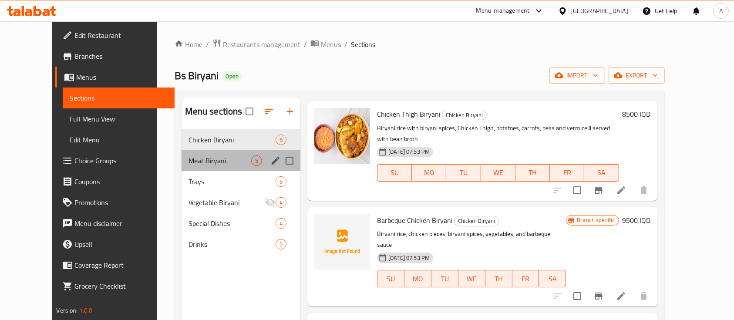
click at [192, 155] on span "Meat Biryani" at bounding box center [219, 160] width 63 height 10
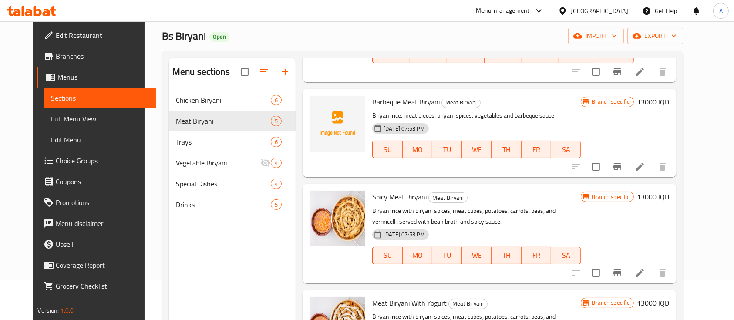
scroll to position [58, 0]
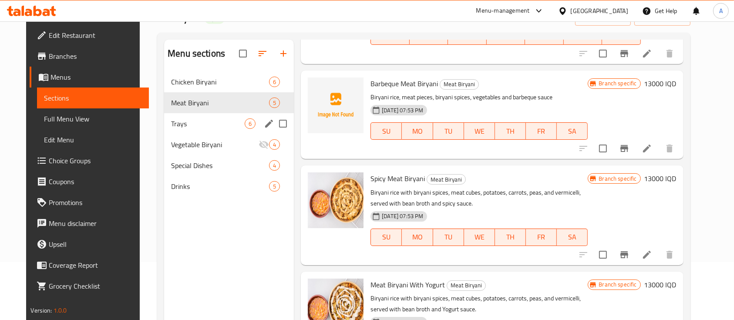
click at [199, 127] on span "Trays" at bounding box center [208, 123] width 74 height 10
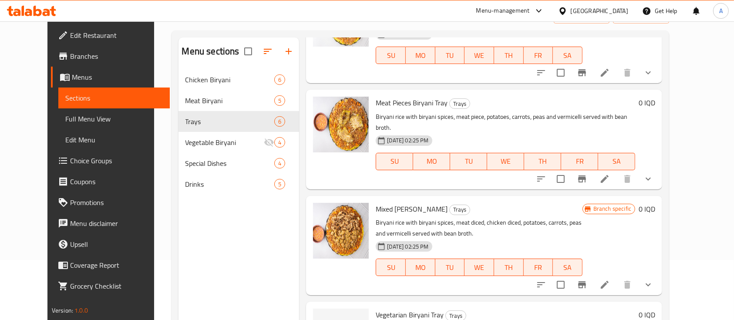
scroll to position [122, 0]
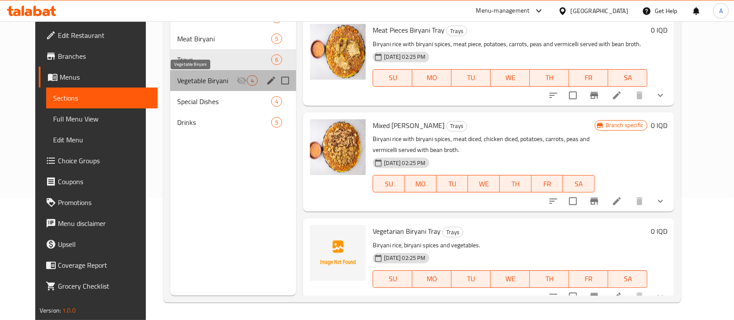
click at [186, 79] on span "Vegetable Biryani" at bounding box center [206, 80] width 59 height 10
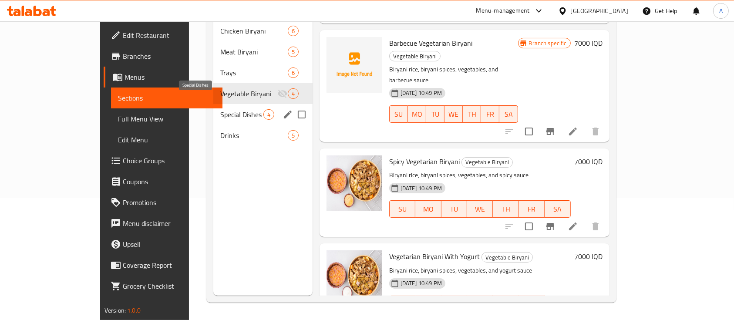
click at [220, 109] on span "Special Dishes" at bounding box center [241, 114] width 43 height 10
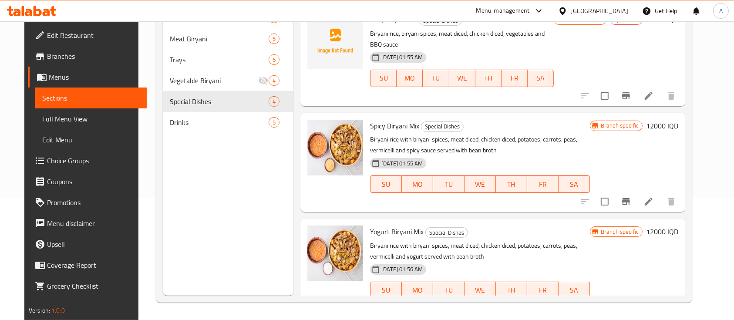
scroll to position [115, 0]
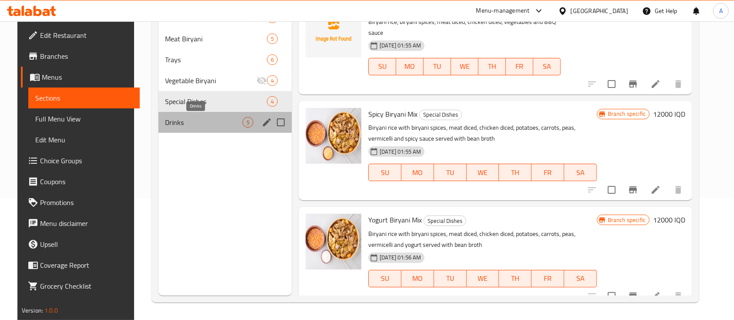
click at [166, 117] on span "Drinks" at bounding box center [203, 122] width 77 height 10
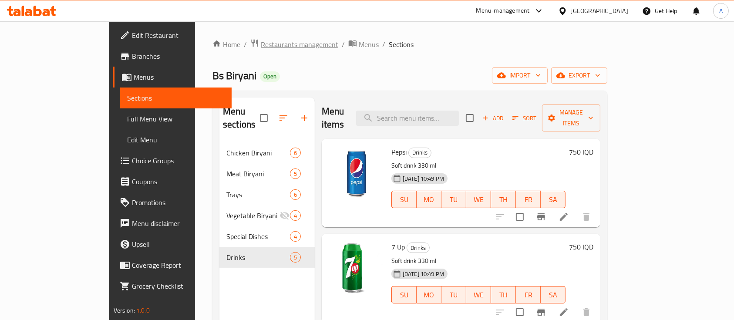
click at [261, 44] on span "Restaurants management" at bounding box center [299, 44] width 77 height 10
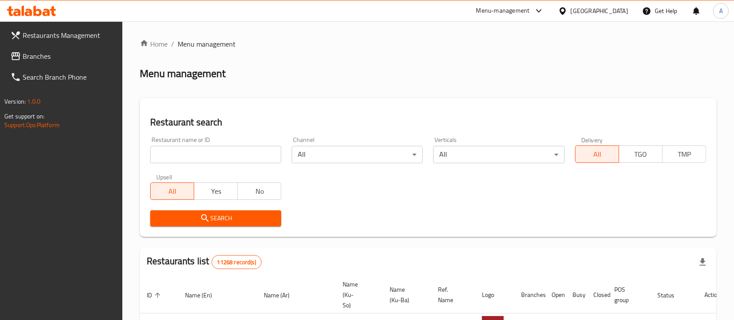
click at [185, 150] on input "search" at bounding box center [215, 154] width 131 height 17
paste input "Kahji"
type input "Kahji"
click button "Search" at bounding box center [215, 218] width 131 height 16
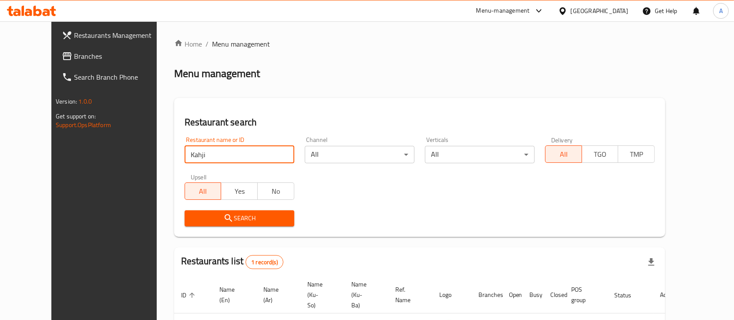
scroll to position [61, 0]
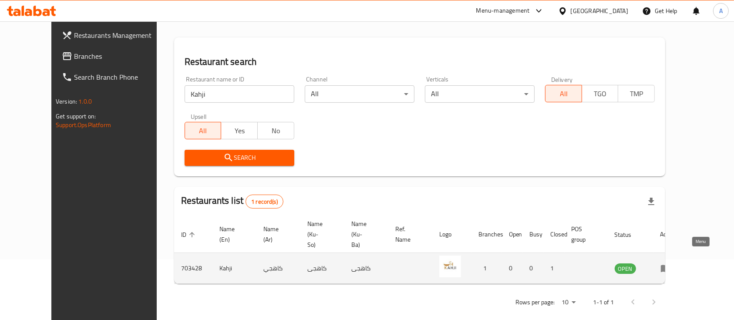
click at [669, 267] on icon "enhanced table" at bounding box center [667, 268] width 3 height 3
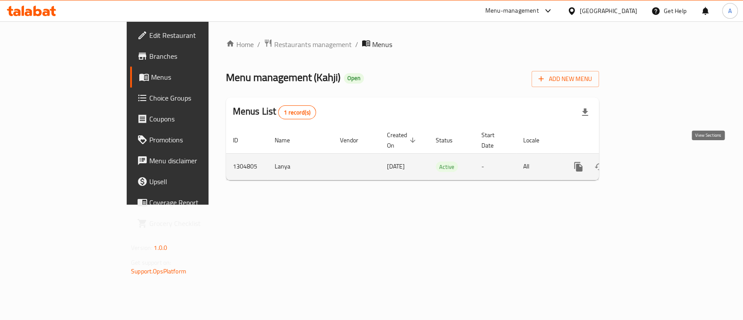
click at [652, 162] on link "enhanced table" at bounding box center [641, 166] width 21 height 21
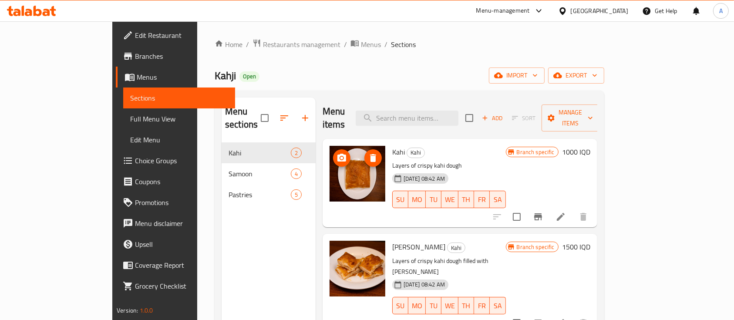
scroll to position [45, 0]
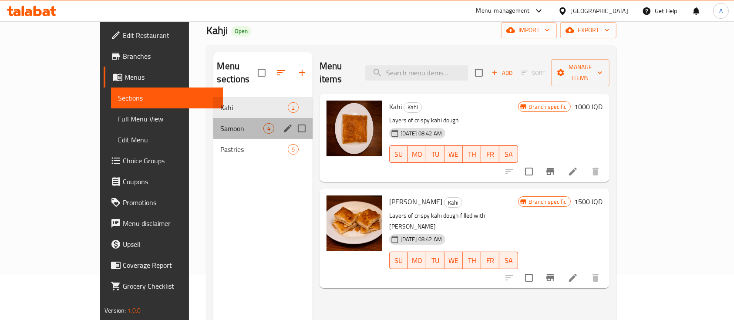
click at [225, 118] on div "Samoon 4" at bounding box center [262, 128] width 99 height 21
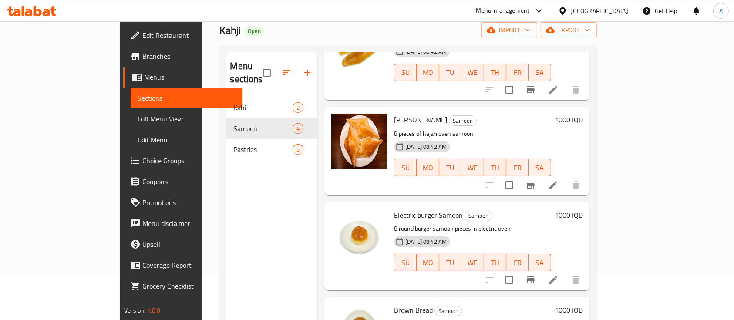
scroll to position [122, 0]
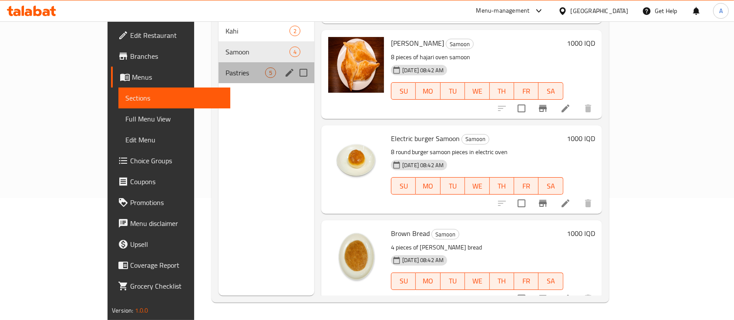
click at [218, 66] on div "Pastries 5" at bounding box center [266, 72] width 96 height 21
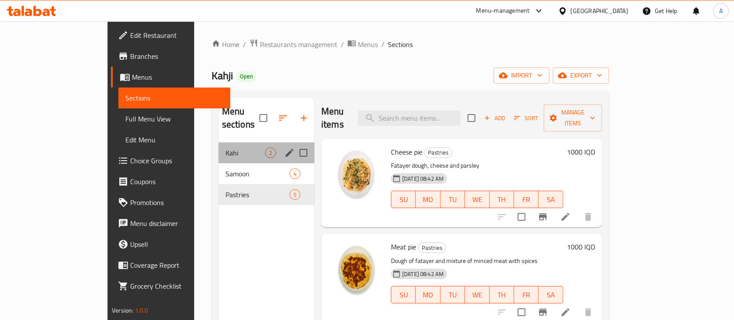
click at [225, 148] on span "Kahi" at bounding box center [245, 153] width 40 height 10
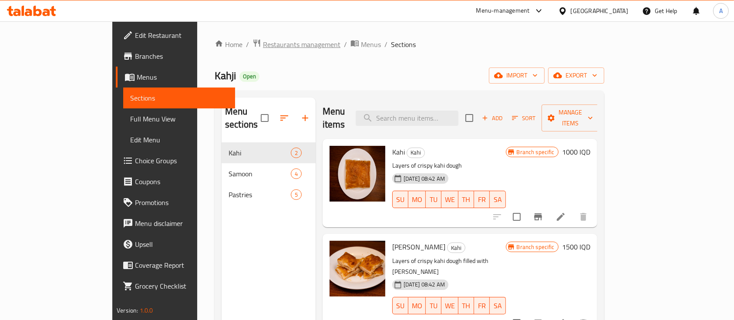
click at [263, 40] on span "Restaurants management" at bounding box center [301, 44] width 77 height 10
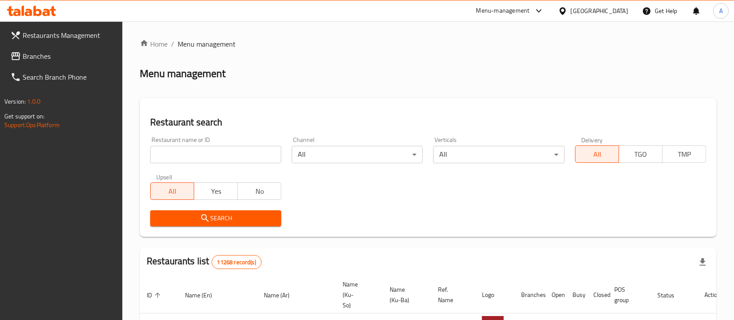
click at [230, 155] on input "search" at bounding box center [215, 154] width 131 height 17
type input "Bs Biryani"
click at [217, 214] on span "Search" at bounding box center [215, 218] width 117 height 11
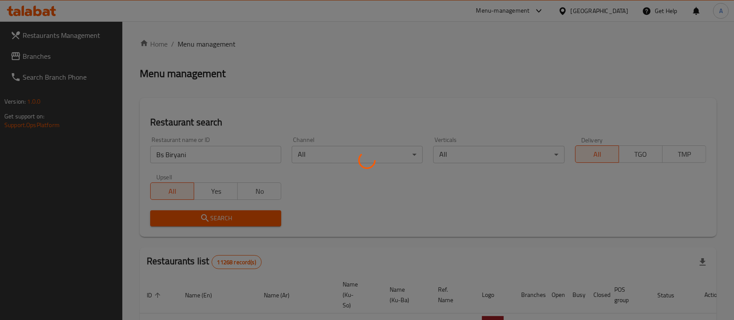
scroll to position [61, 0]
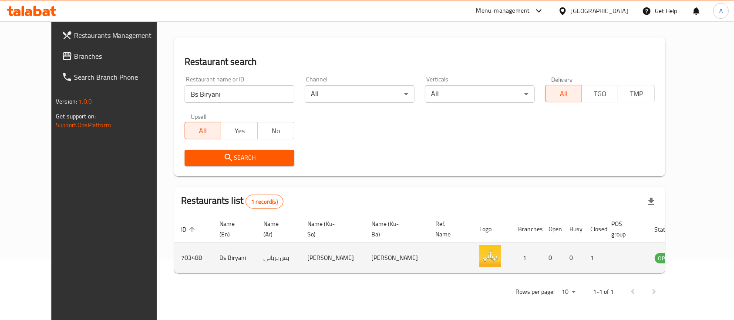
click at [693, 252] on td "enhanced table" at bounding box center [708, 257] width 30 height 31
click at [701, 255] on icon "enhanced table" at bounding box center [706, 258] width 10 height 7
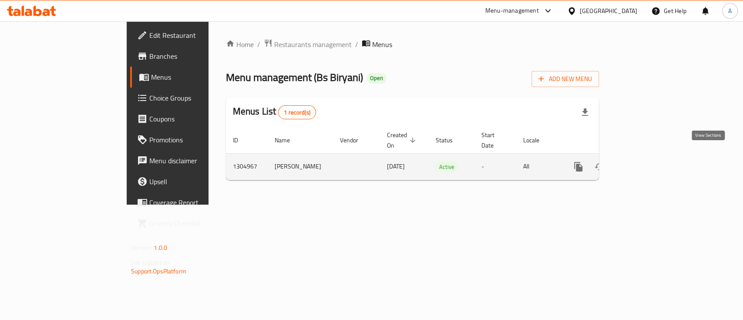
click at [652, 156] on link "enhanced table" at bounding box center [641, 166] width 21 height 21
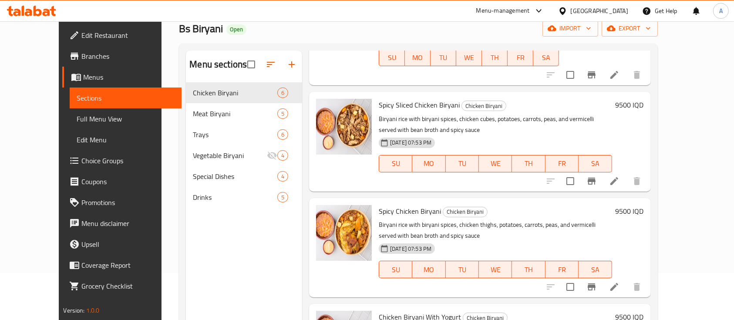
scroll to position [122, 0]
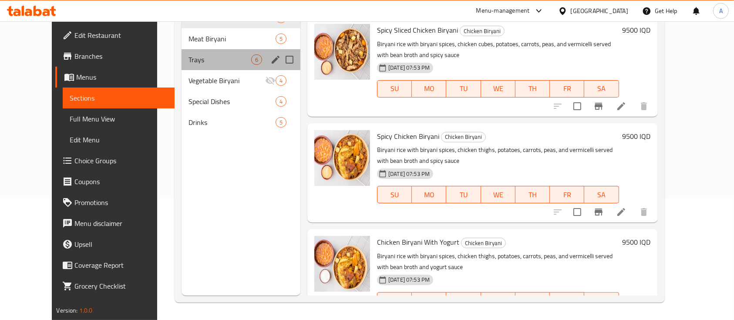
click at [201, 50] on div "Trays 6" at bounding box center [241, 59] width 119 height 21
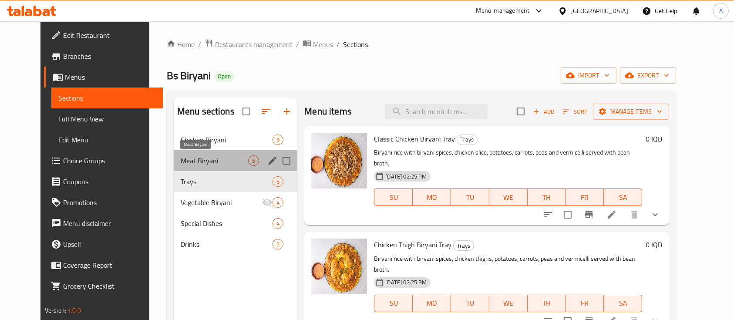
click at [191, 165] on span "Meat Biryani" at bounding box center [214, 160] width 67 height 10
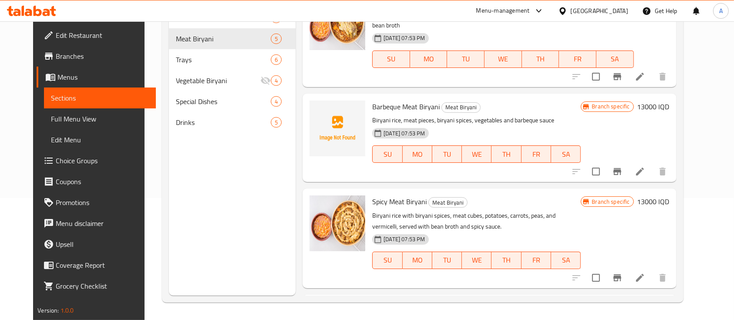
scroll to position [94, 0]
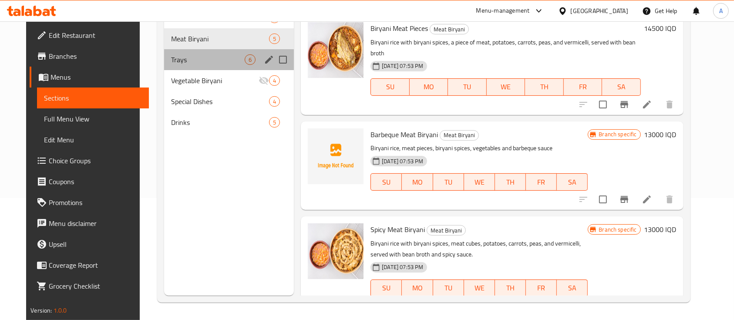
click at [193, 52] on div "Trays 6" at bounding box center [229, 59] width 130 height 21
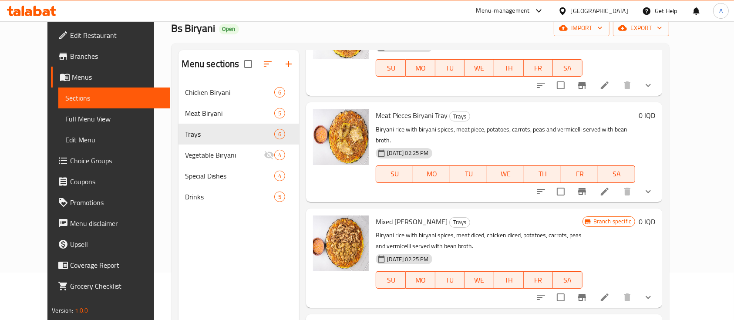
scroll to position [122, 0]
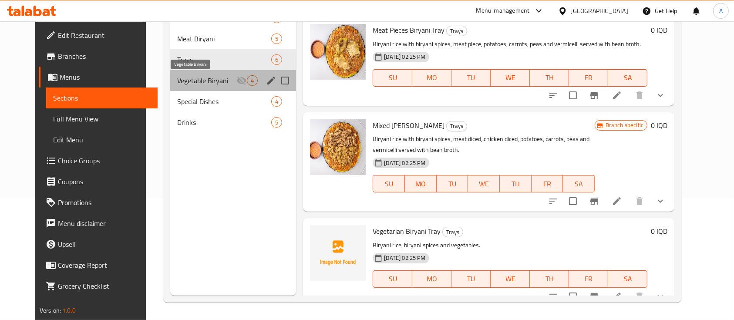
click at [189, 80] on span "Vegetable Biryani" at bounding box center [206, 80] width 59 height 10
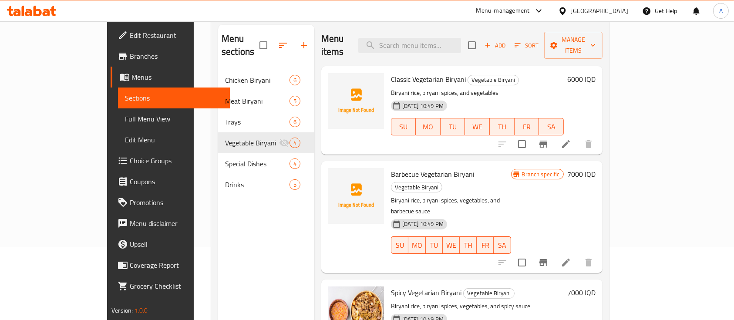
scroll to position [72, 0]
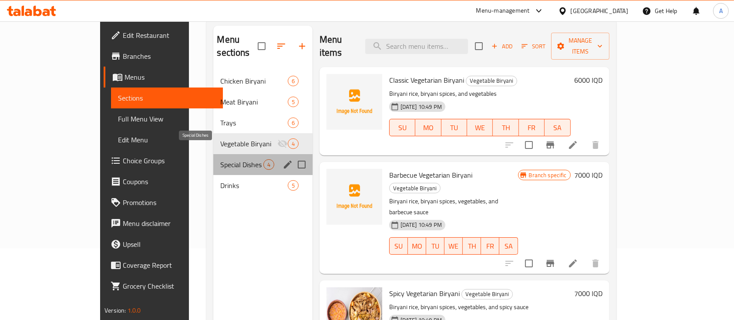
click at [220, 159] on span "Special Dishes" at bounding box center [241, 164] width 43 height 10
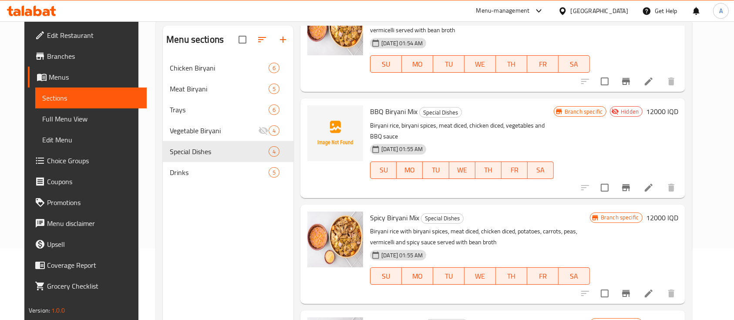
scroll to position [115, 0]
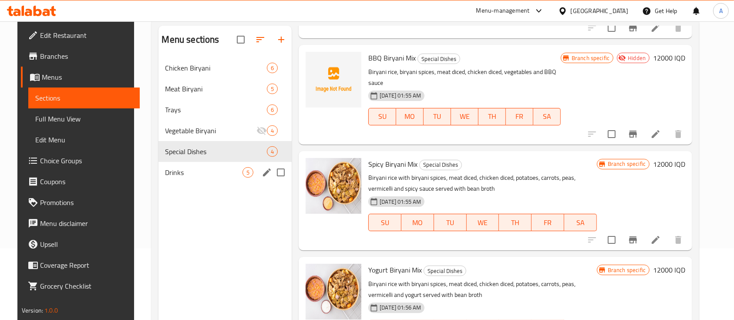
click at [195, 169] on span "Drinks" at bounding box center [203, 172] width 77 height 10
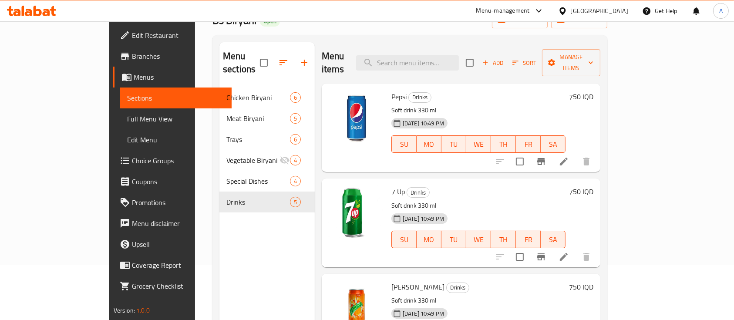
scroll to position [54, 0]
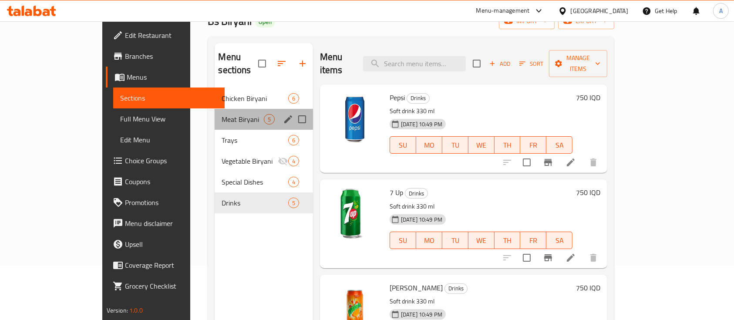
click at [215, 114] on div "Meat Biryani 5" at bounding box center [264, 119] width 98 height 21
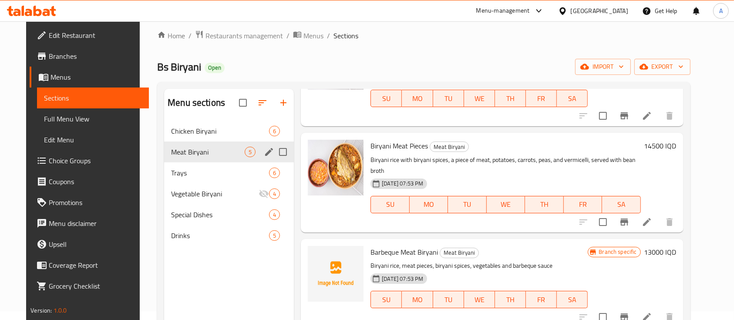
scroll to position [6, 0]
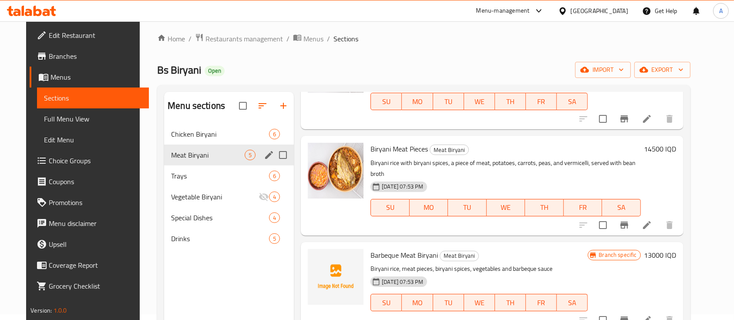
click at [198, 148] on div "Meat Biryani 5" at bounding box center [229, 155] width 130 height 21
click at [201, 139] on div "Chicken Biryani 6" at bounding box center [229, 134] width 130 height 21
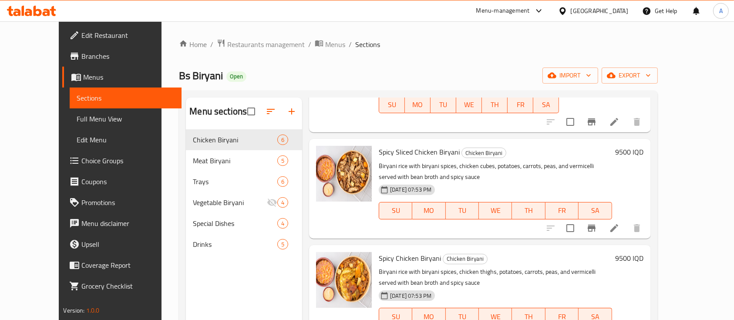
click at [205, 54] on div "Home / Restaurants management / Menus / Sections Bs Biryani Open import export …" at bounding box center [418, 232] width 478 height 386
click at [227, 47] on span "Restaurants management" at bounding box center [265, 44] width 77 height 10
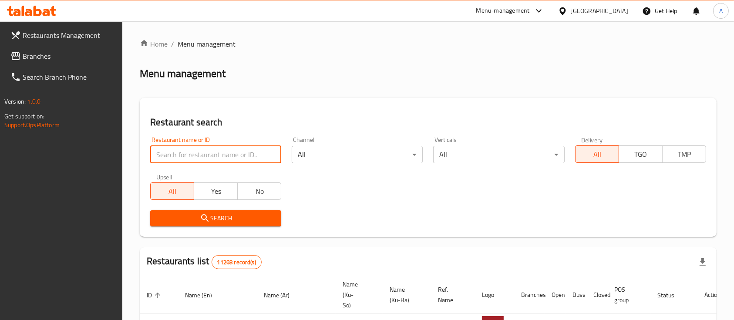
click at [221, 151] on input "search" at bounding box center [215, 154] width 131 height 17
type input "فريندز"
click button "Search" at bounding box center [215, 218] width 131 height 16
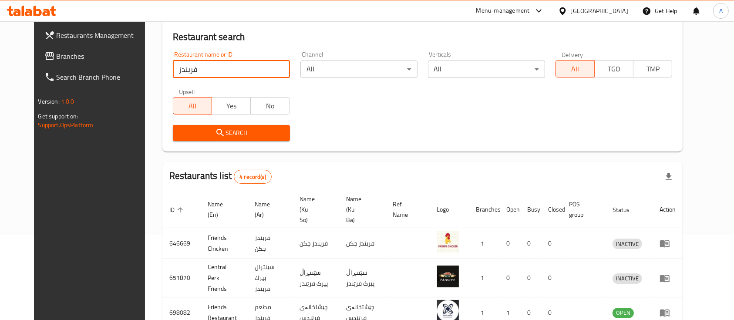
scroll to position [152, 0]
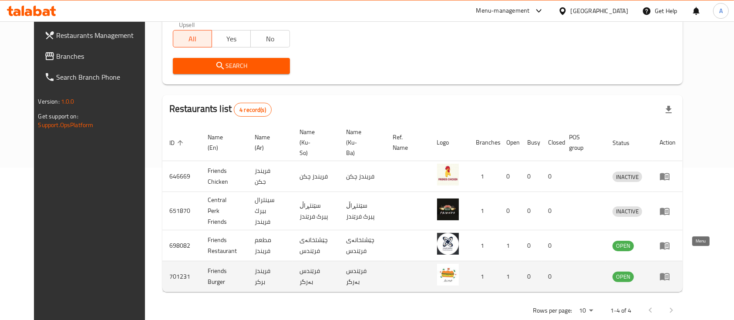
click at [676, 271] on link "enhanced table" at bounding box center [667, 276] width 16 height 10
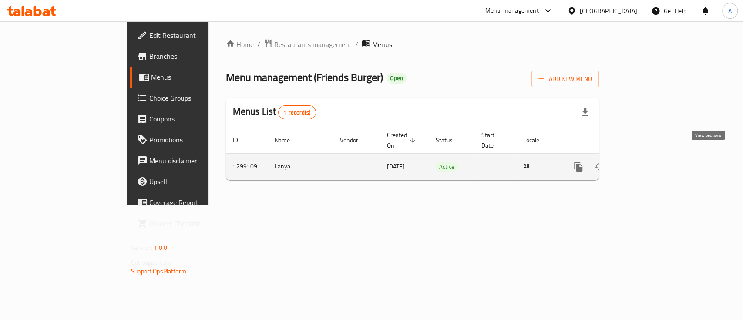
click at [646, 161] on icon "enhanced table" at bounding box center [641, 166] width 10 height 10
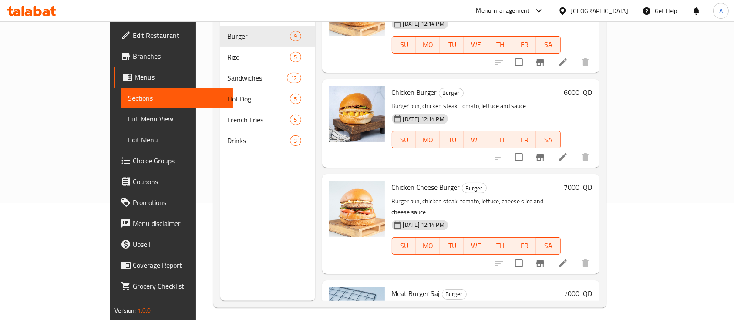
scroll to position [117, 0]
click at [114, 67] on link "Menus" at bounding box center [173, 77] width 119 height 21
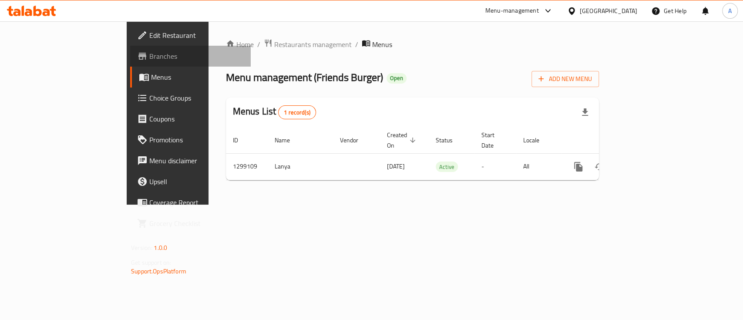
click at [149, 57] on span "Branches" at bounding box center [196, 56] width 94 height 10
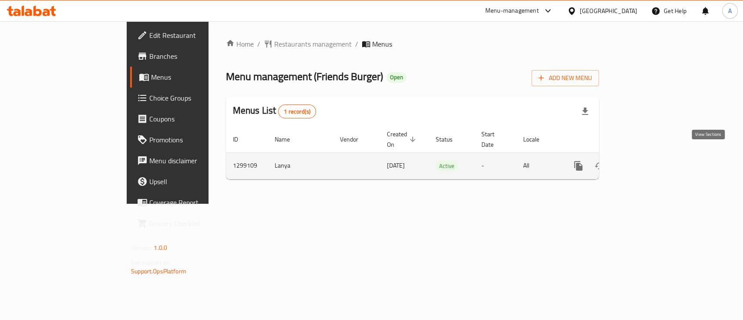
click at [652, 161] on link "enhanced table" at bounding box center [641, 165] width 21 height 21
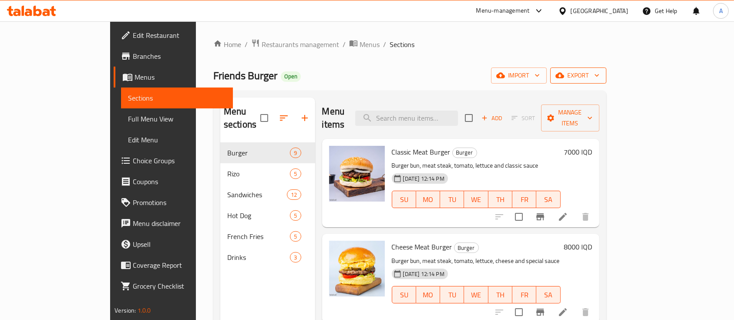
click at [599, 80] on span "export" at bounding box center [578, 75] width 42 height 11
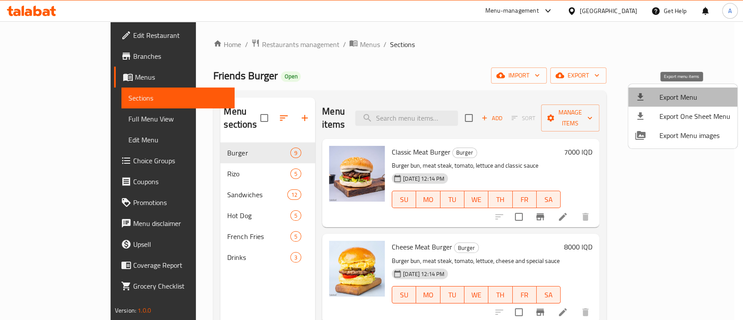
click at [682, 99] on span "Export Menu" at bounding box center [694, 97] width 71 height 10
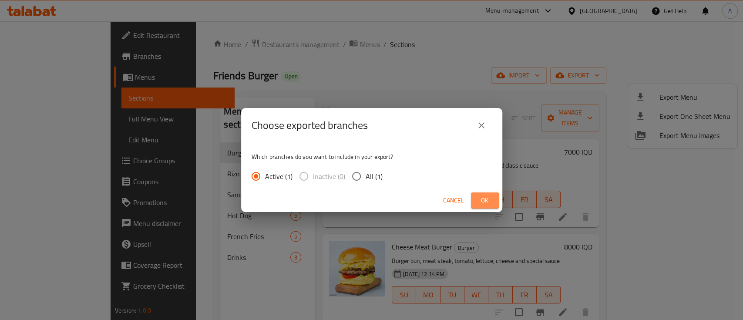
click at [479, 198] on span "Ok" at bounding box center [485, 200] width 14 height 11
